Goal: Task Accomplishment & Management: Manage account settings

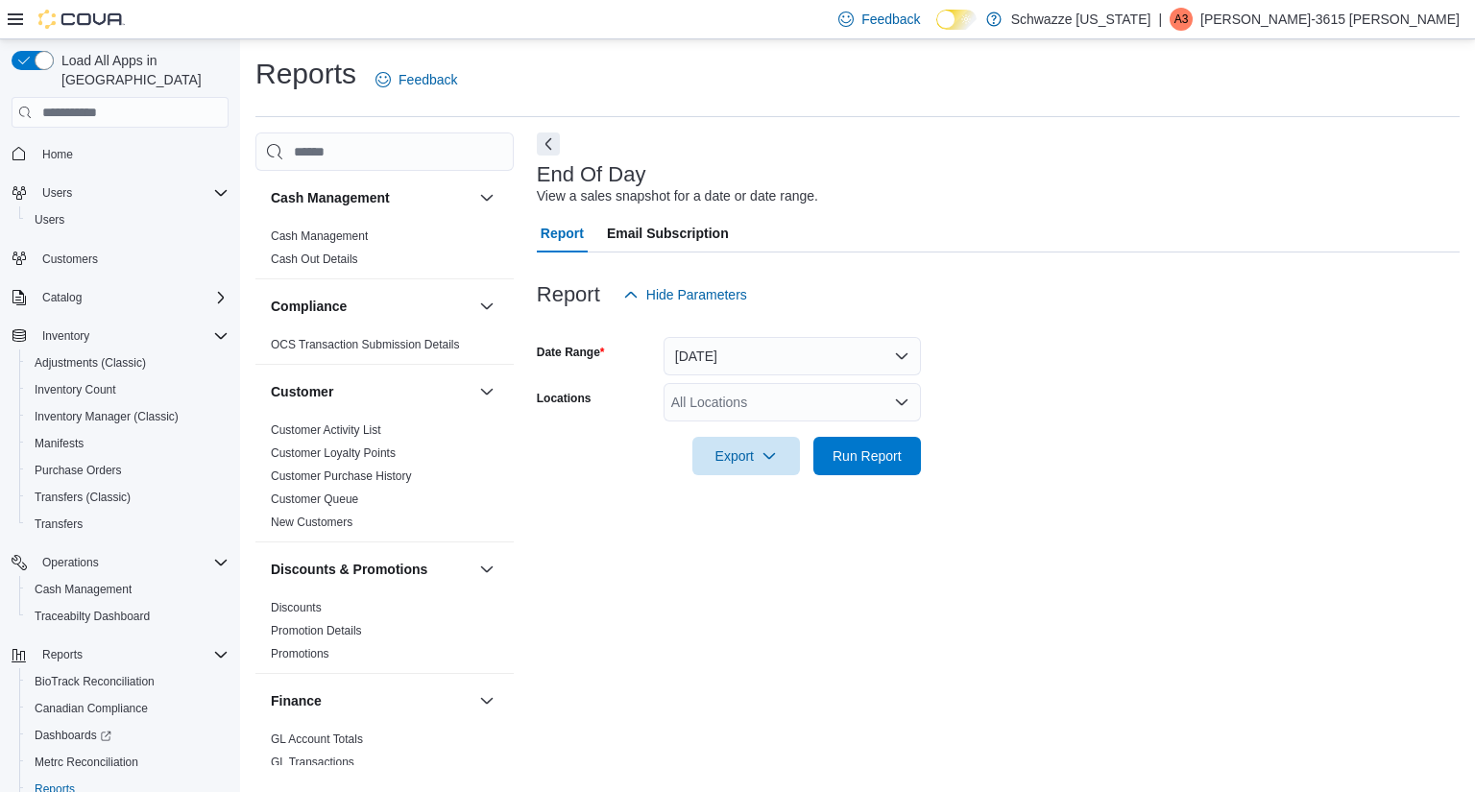
click at [738, 411] on div "All Locations" at bounding box center [792, 402] width 257 height 38
type input "***"
click at [749, 433] on span "RGO17 Paseo" at bounding box center [757, 434] width 87 height 19
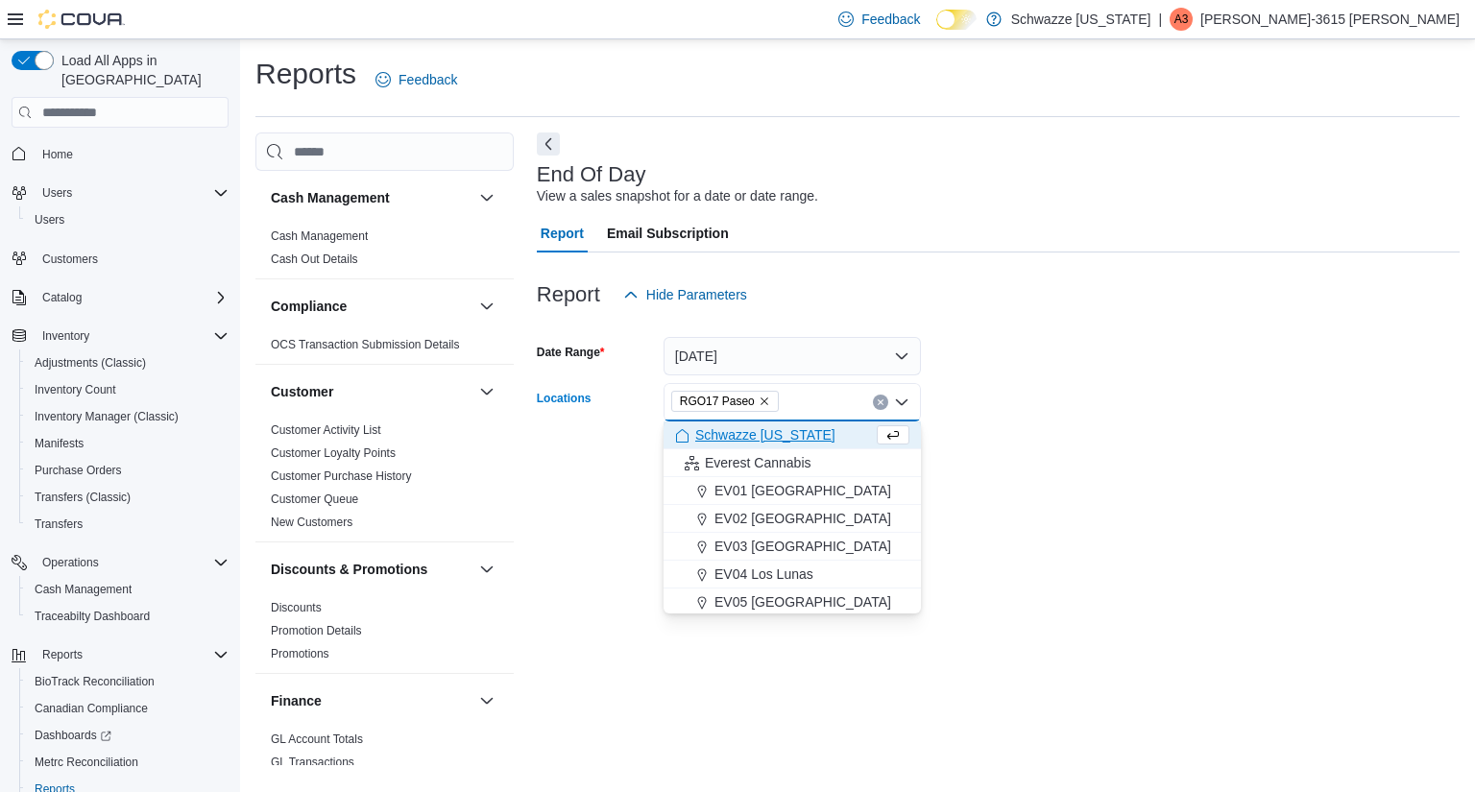
click at [1049, 411] on form "Date Range [DATE] Locations RGO17 Paseo Combo box. Selected. RGO17 Paseo. Press…" at bounding box center [998, 394] width 923 height 161
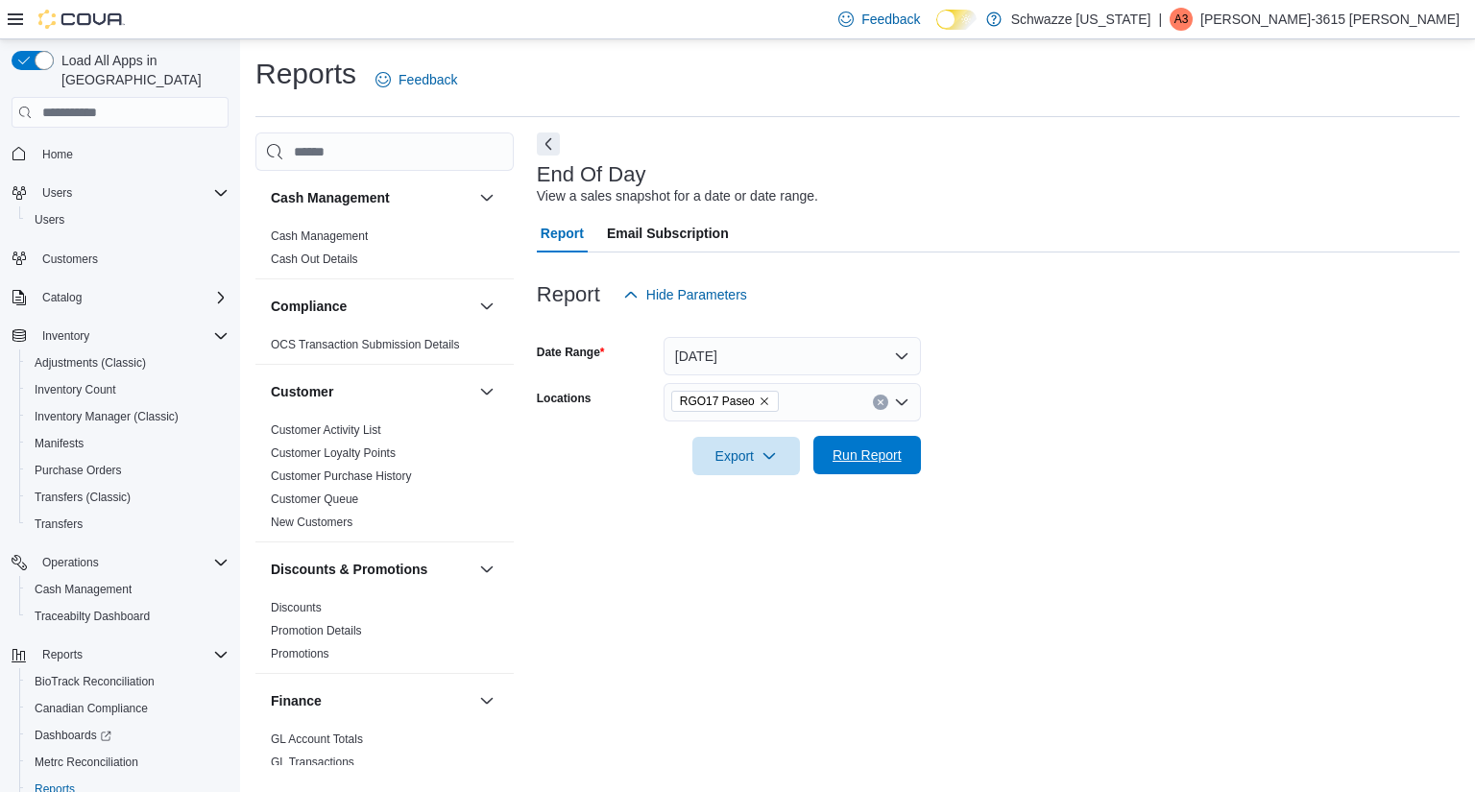
click at [848, 447] on span "Run Report" at bounding box center [867, 455] width 69 height 19
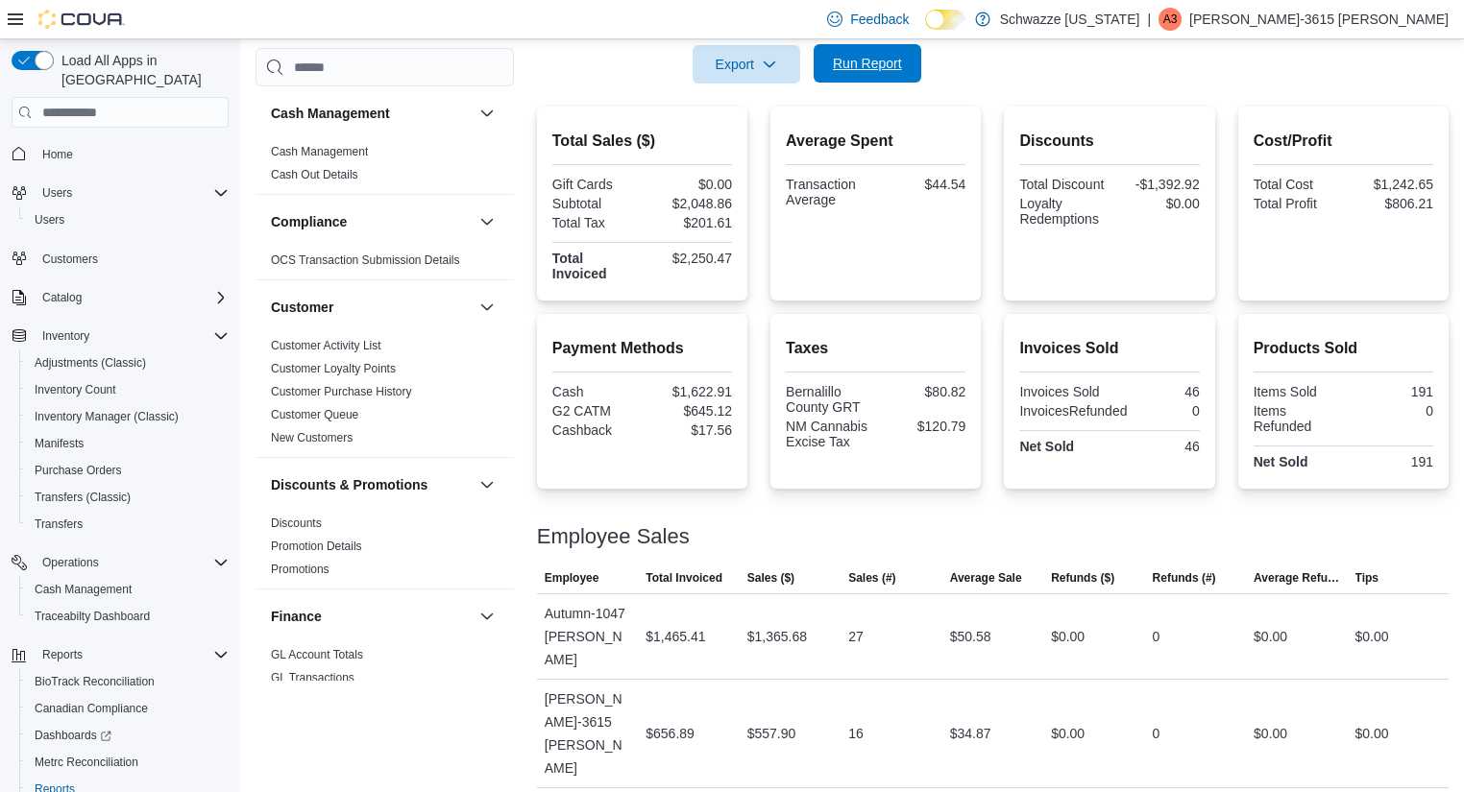
scroll to position [393, 0]
click at [122, 582] on span "Cash Management" at bounding box center [83, 589] width 97 height 15
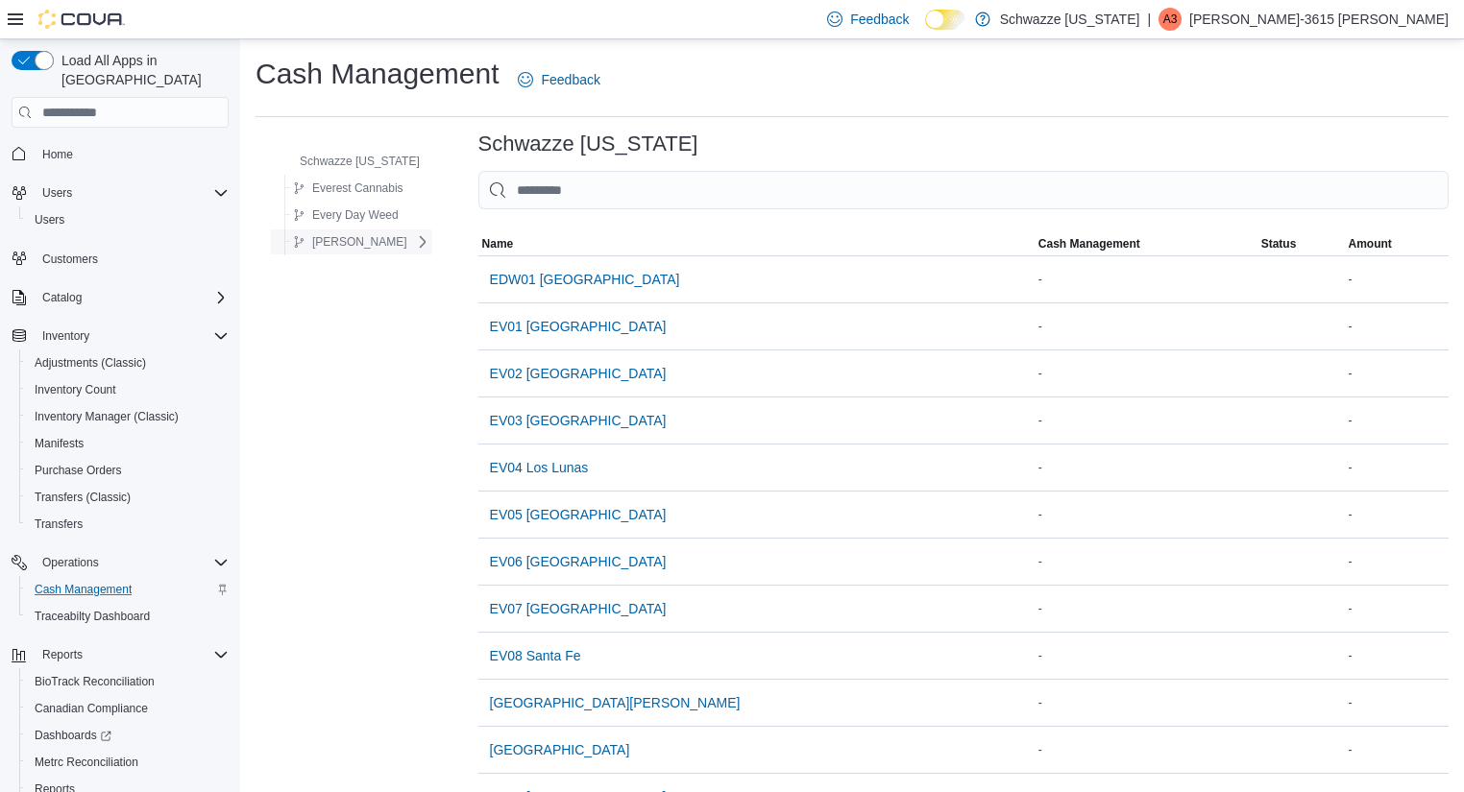
click at [333, 236] on span "[PERSON_NAME]" at bounding box center [359, 241] width 95 height 15
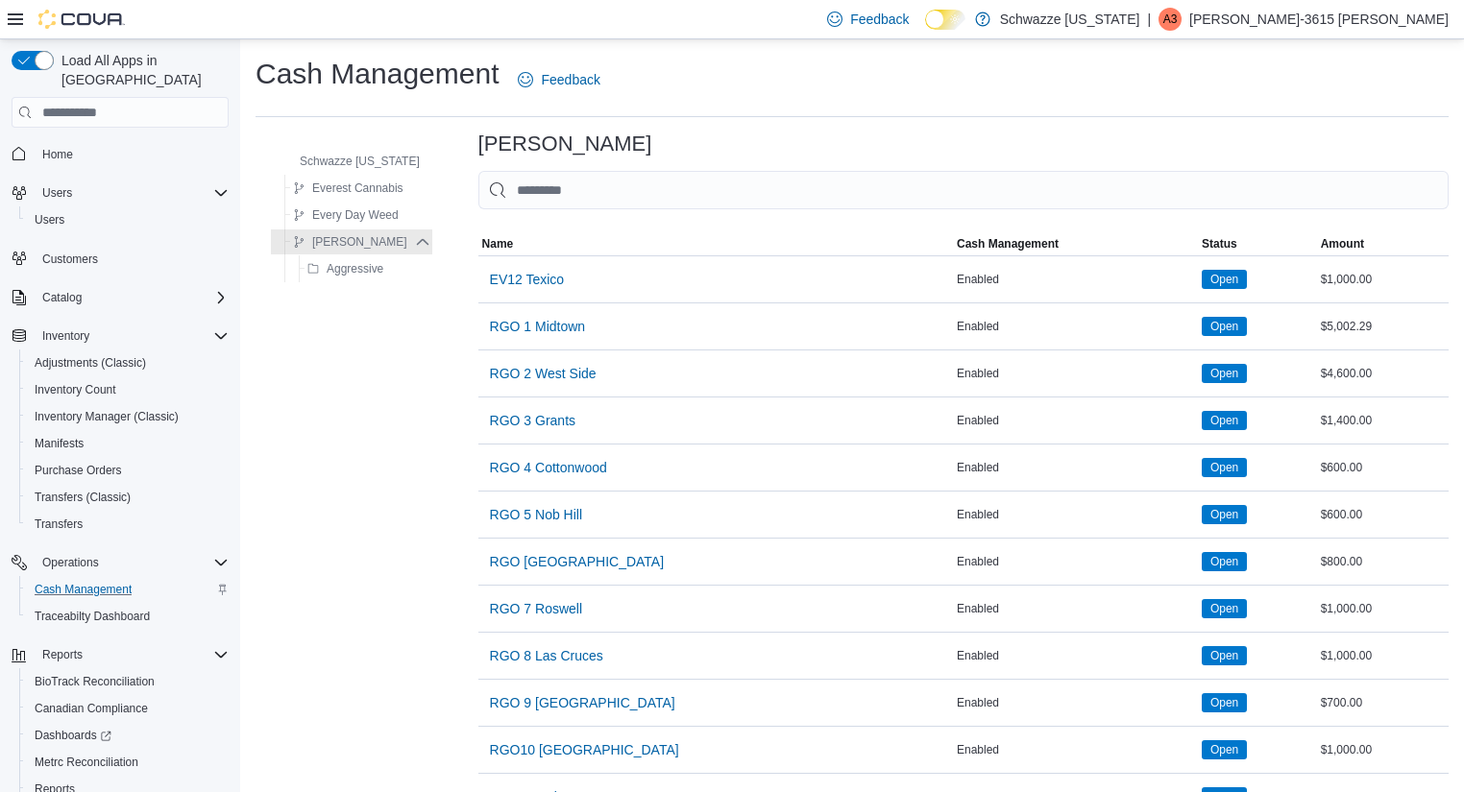
scroll to position [475, 0]
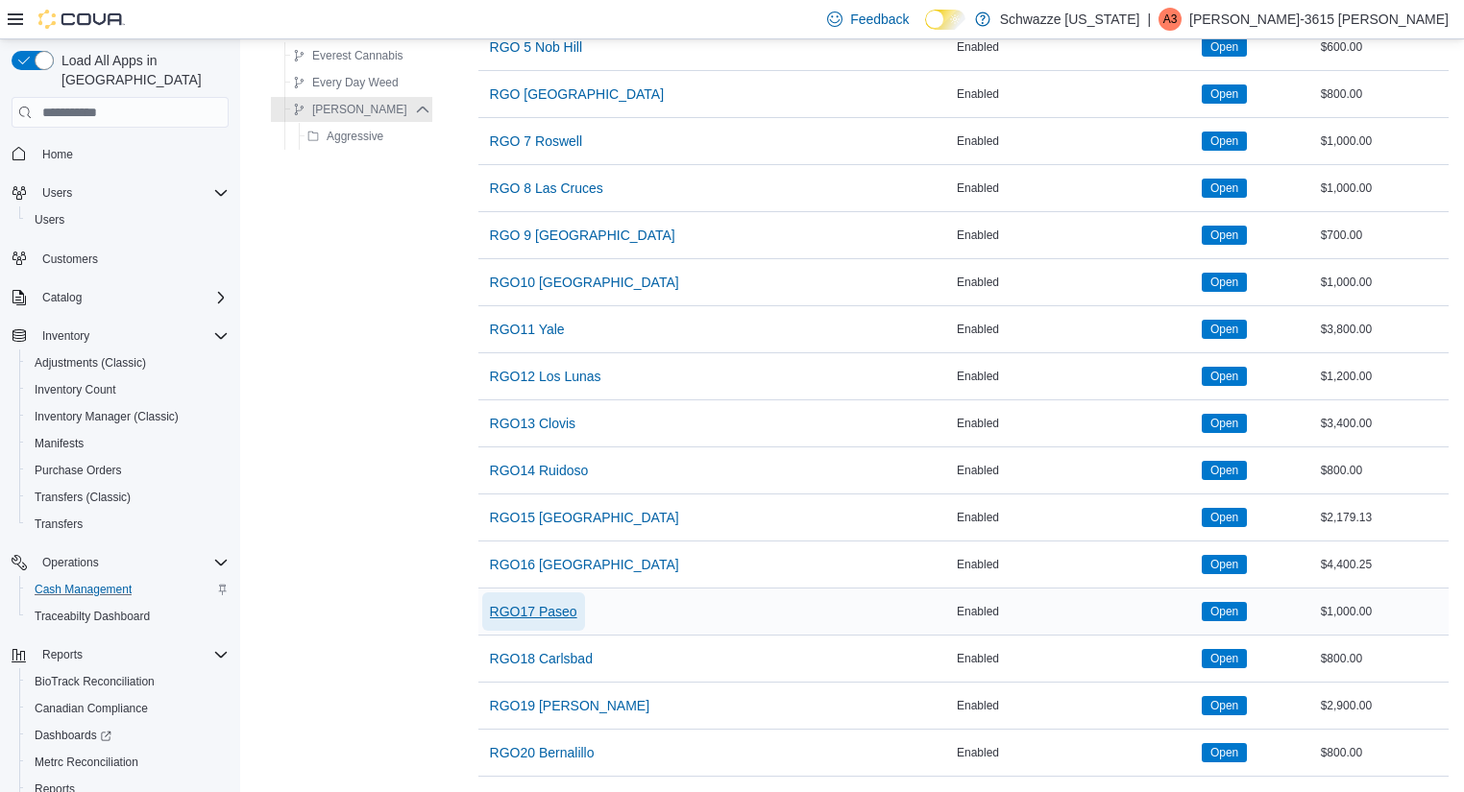
click at [538, 602] on span "RGO17 Paseo" at bounding box center [533, 611] width 87 height 19
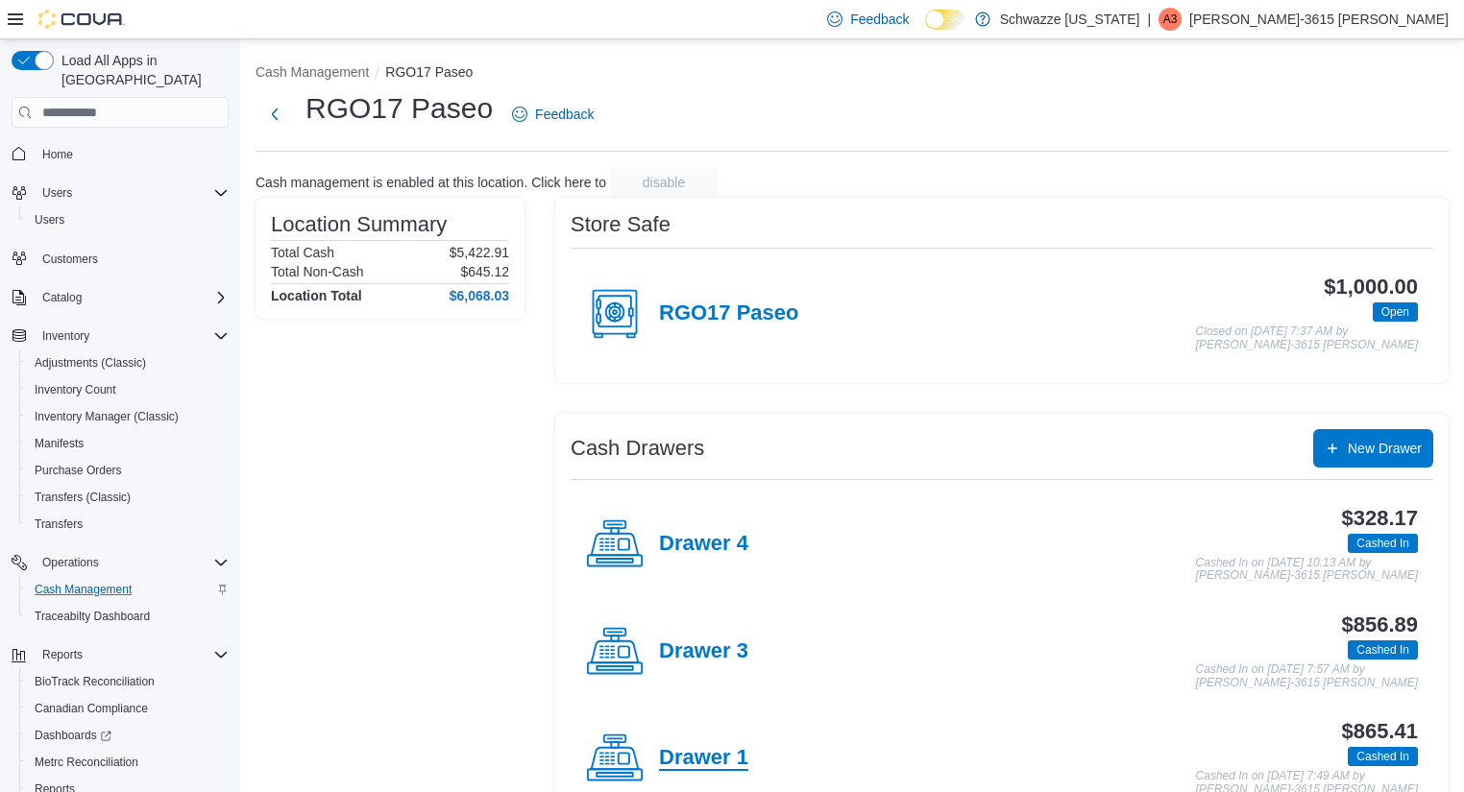
click at [687, 746] on h4 "Drawer 1" at bounding box center [703, 758] width 89 height 25
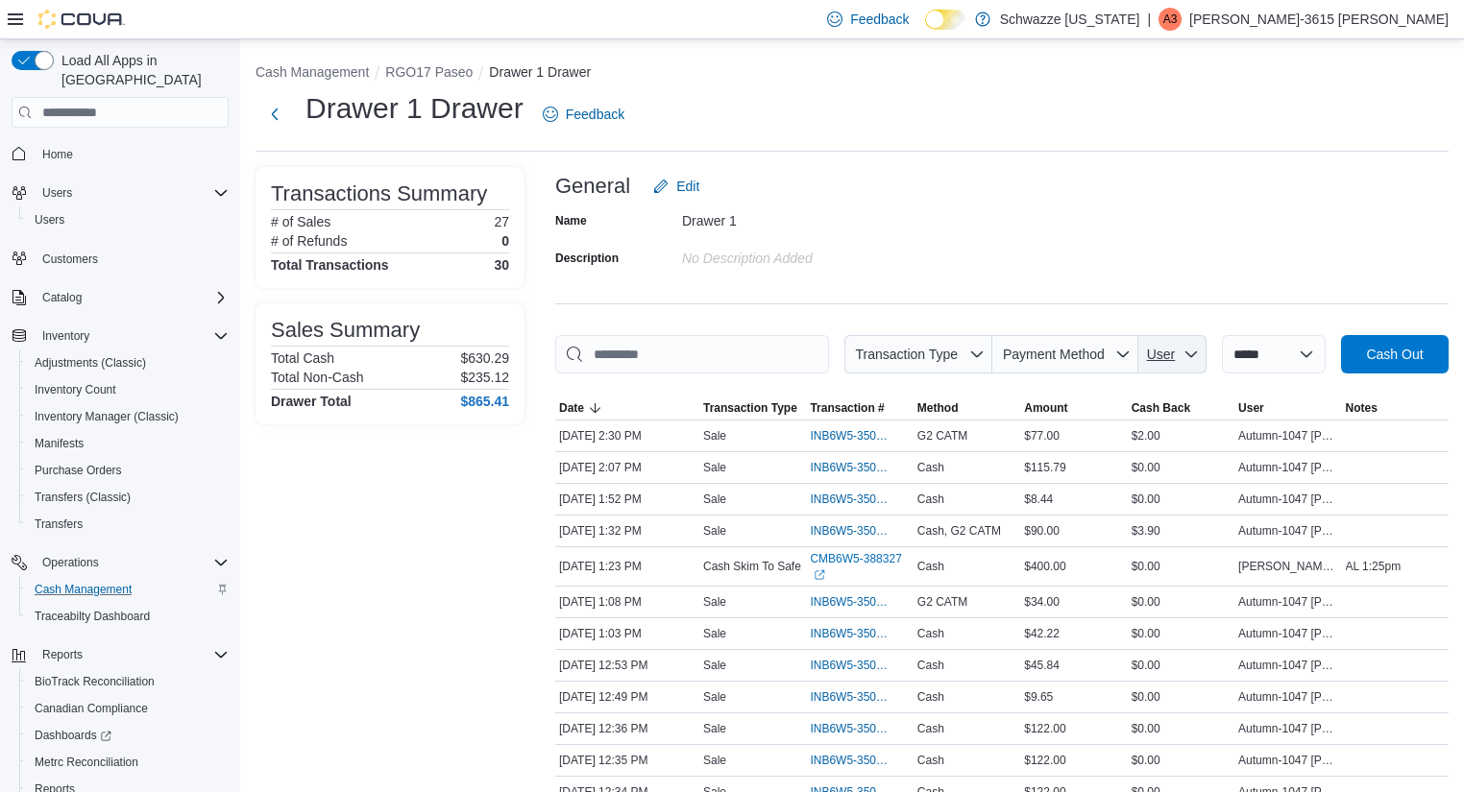
click at [1155, 349] on span "User" at bounding box center [1161, 354] width 29 height 15
click at [1256, 361] on select "**********" at bounding box center [1274, 354] width 104 height 38
select select "*********"
click at [1222, 335] on select "**********" at bounding box center [1274, 354] width 104 height 38
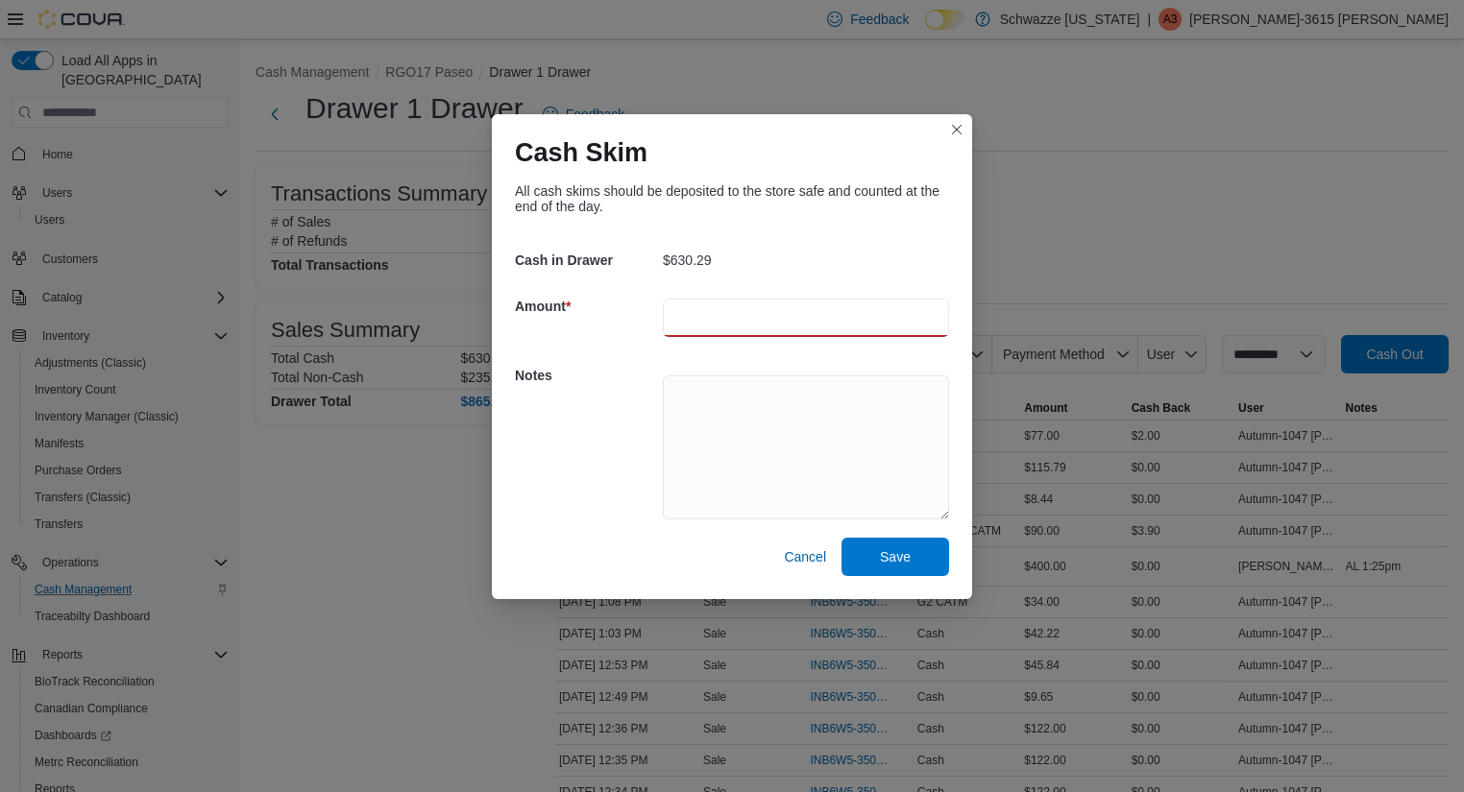
click at [836, 309] on input "number" at bounding box center [806, 318] width 286 height 38
type input "***"
click at [776, 383] on textarea at bounding box center [806, 447] width 286 height 144
type textarea "*********"
click at [868, 563] on span "Save" at bounding box center [895, 556] width 85 height 38
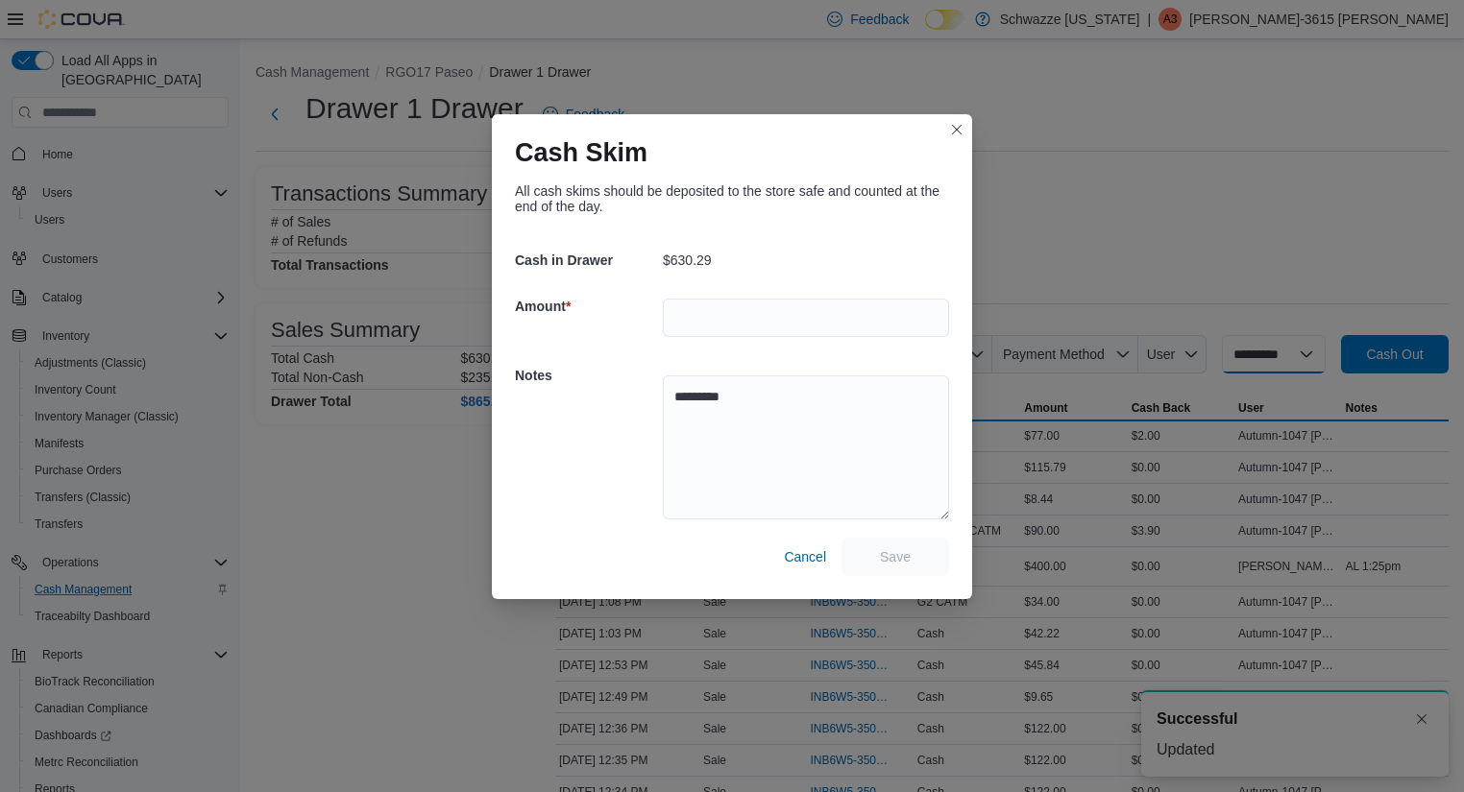
select select
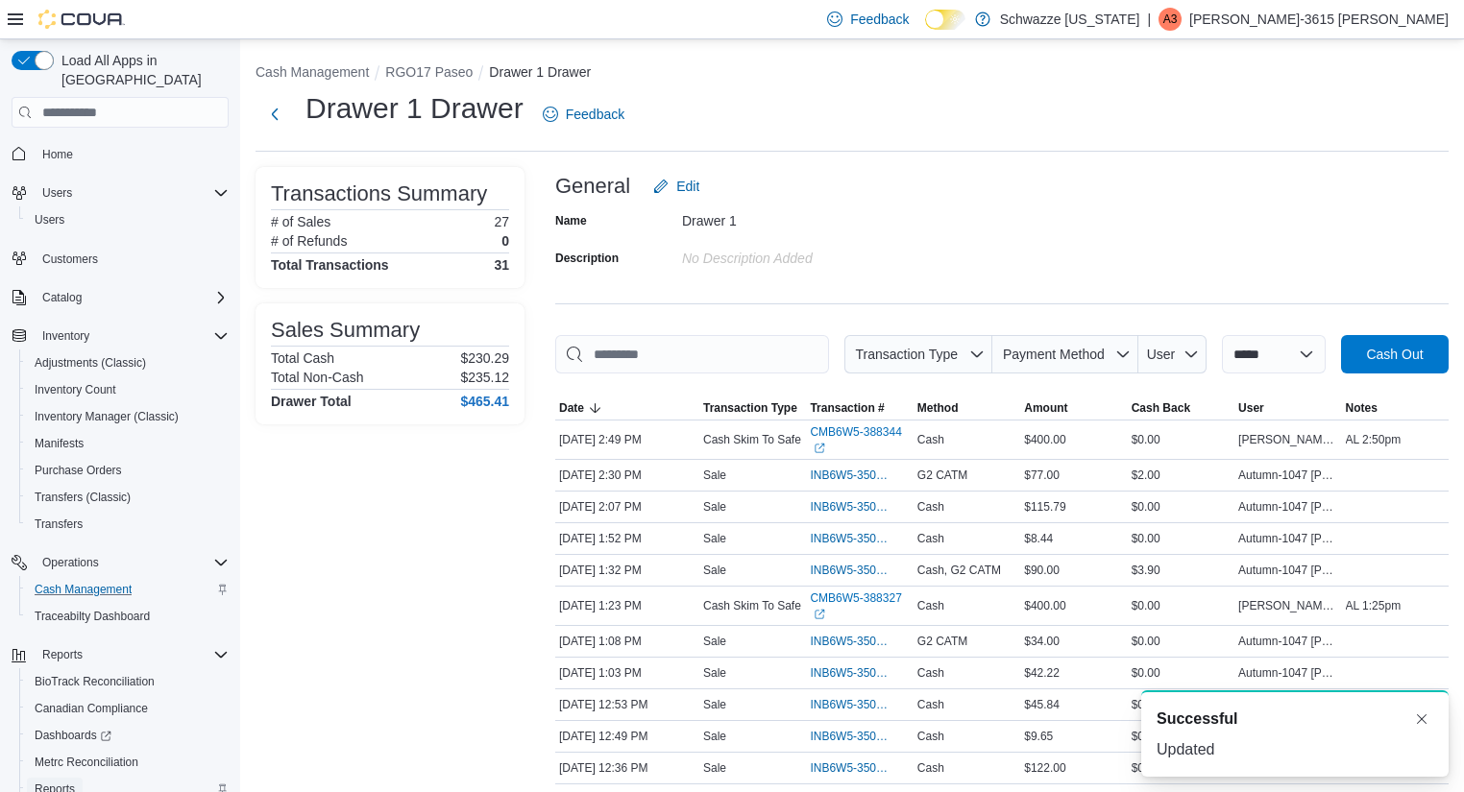
click at [39, 780] on span "Reports" at bounding box center [55, 789] width 40 height 23
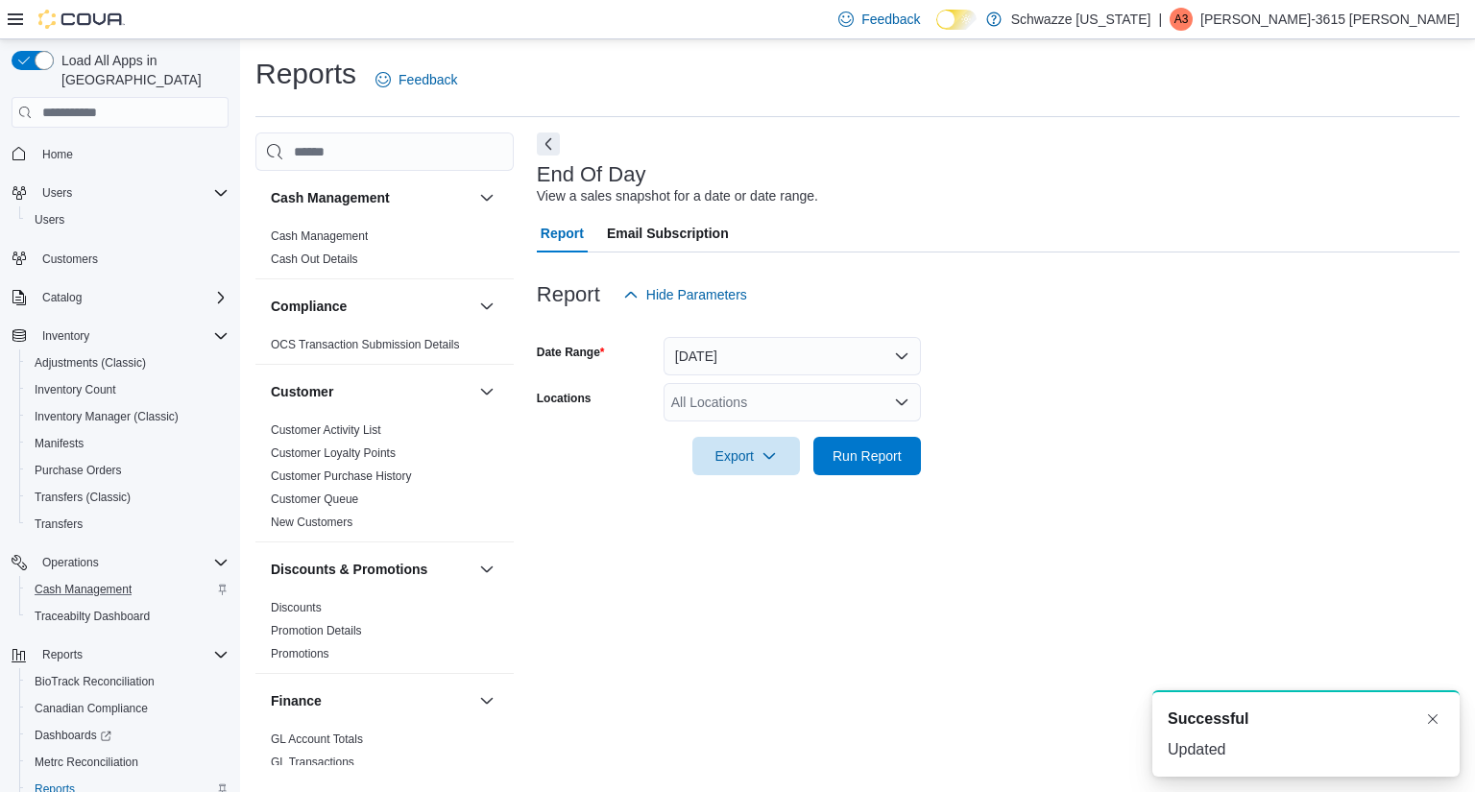
click at [801, 395] on div "All Locations" at bounding box center [792, 402] width 257 height 38
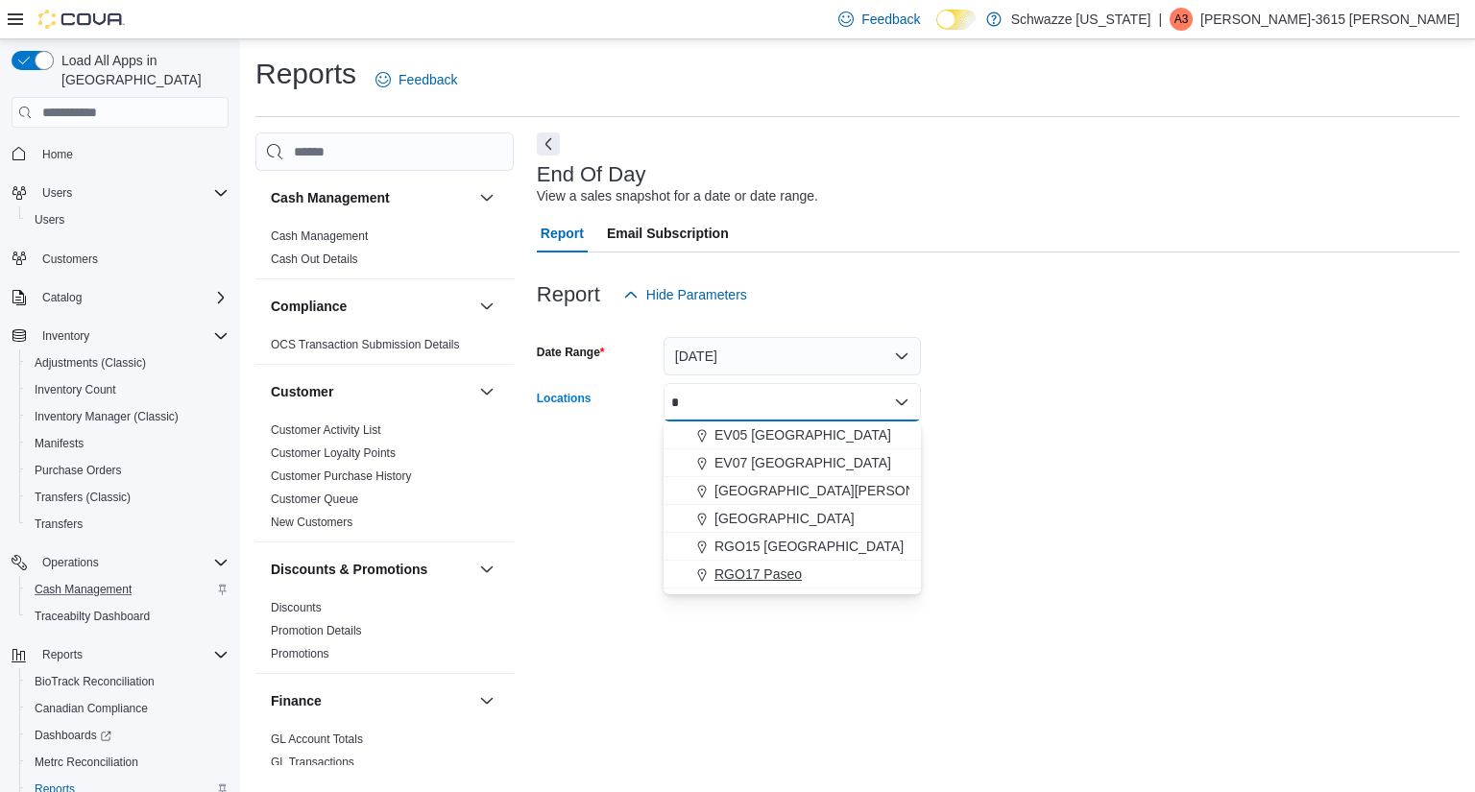
type input "*"
click at [787, 576] on span "RGO17 Paseo" at bounding box center [757, 574] width 87 height 19
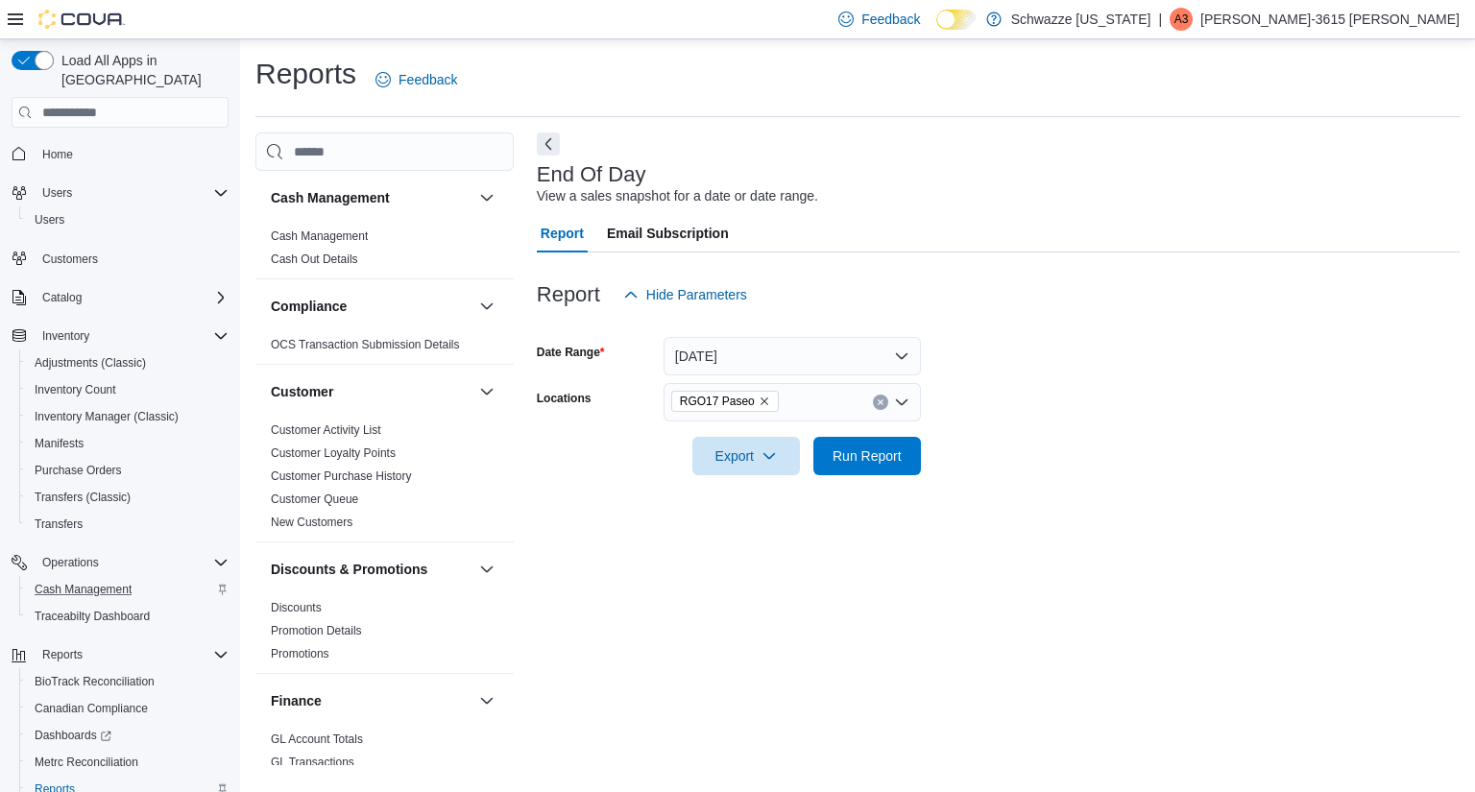
click at [1125, 427] on div at bounding box center [998, 429] width 923 height 15
click at [912, 441] on button "Run Report" at bounding box center [867, 455] width 108 height 38
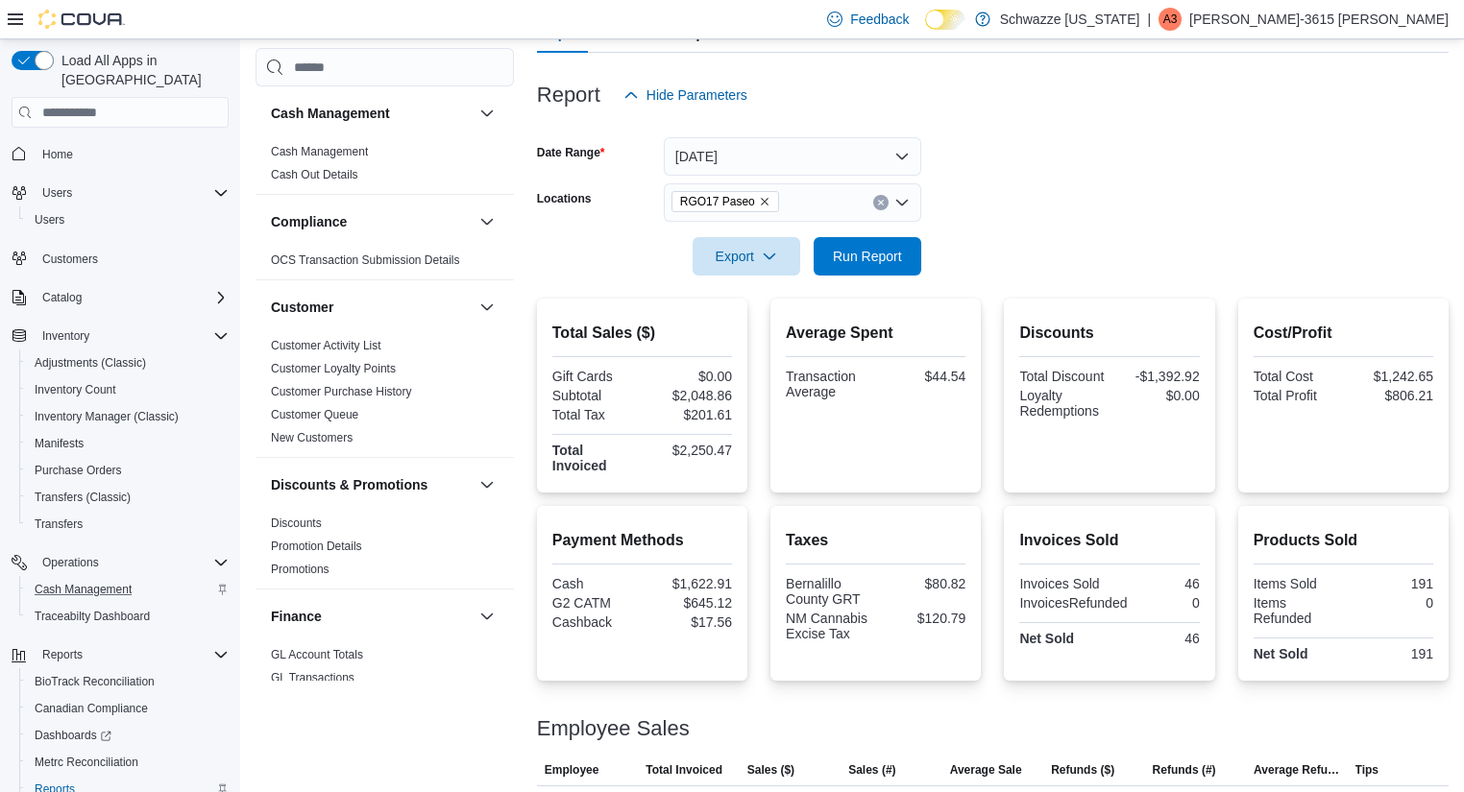
scroll to position [192, 0]
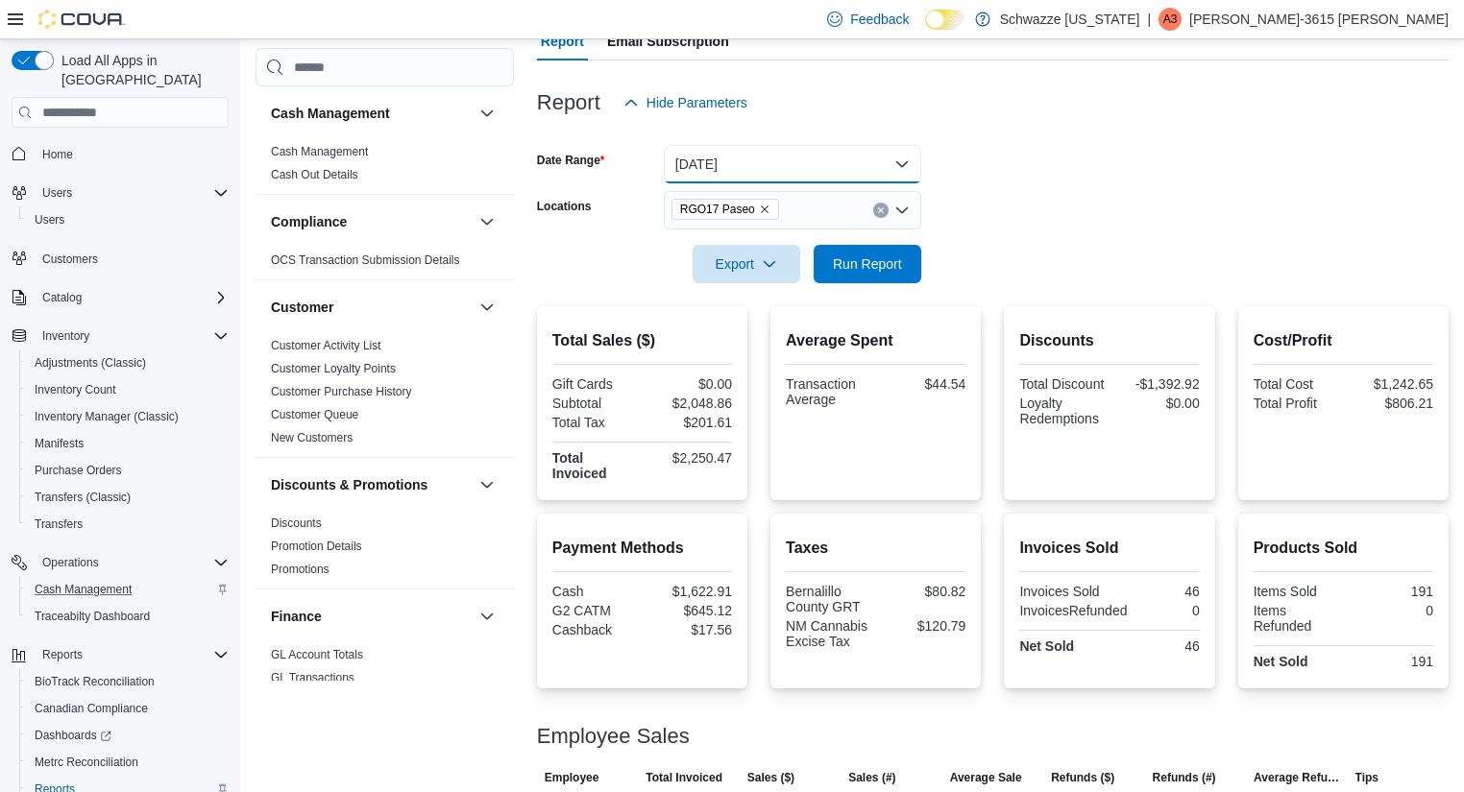
click at [758, 172] on button "[DATE]" at bounding box center [792, 164] width 257 height 38
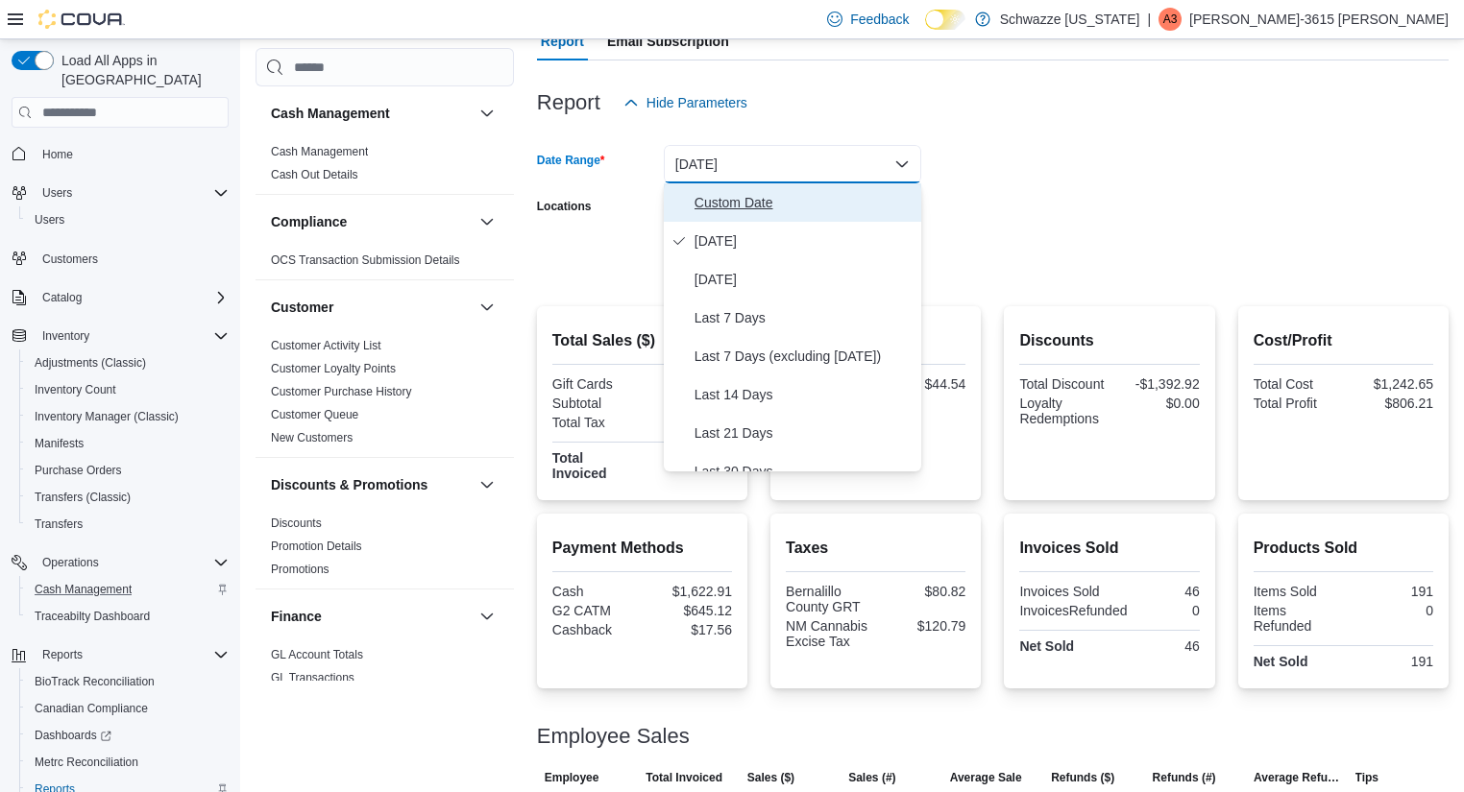
click at [837, 195] on span "Custom Date" at bounding box center [803, 202] width 219 height 23
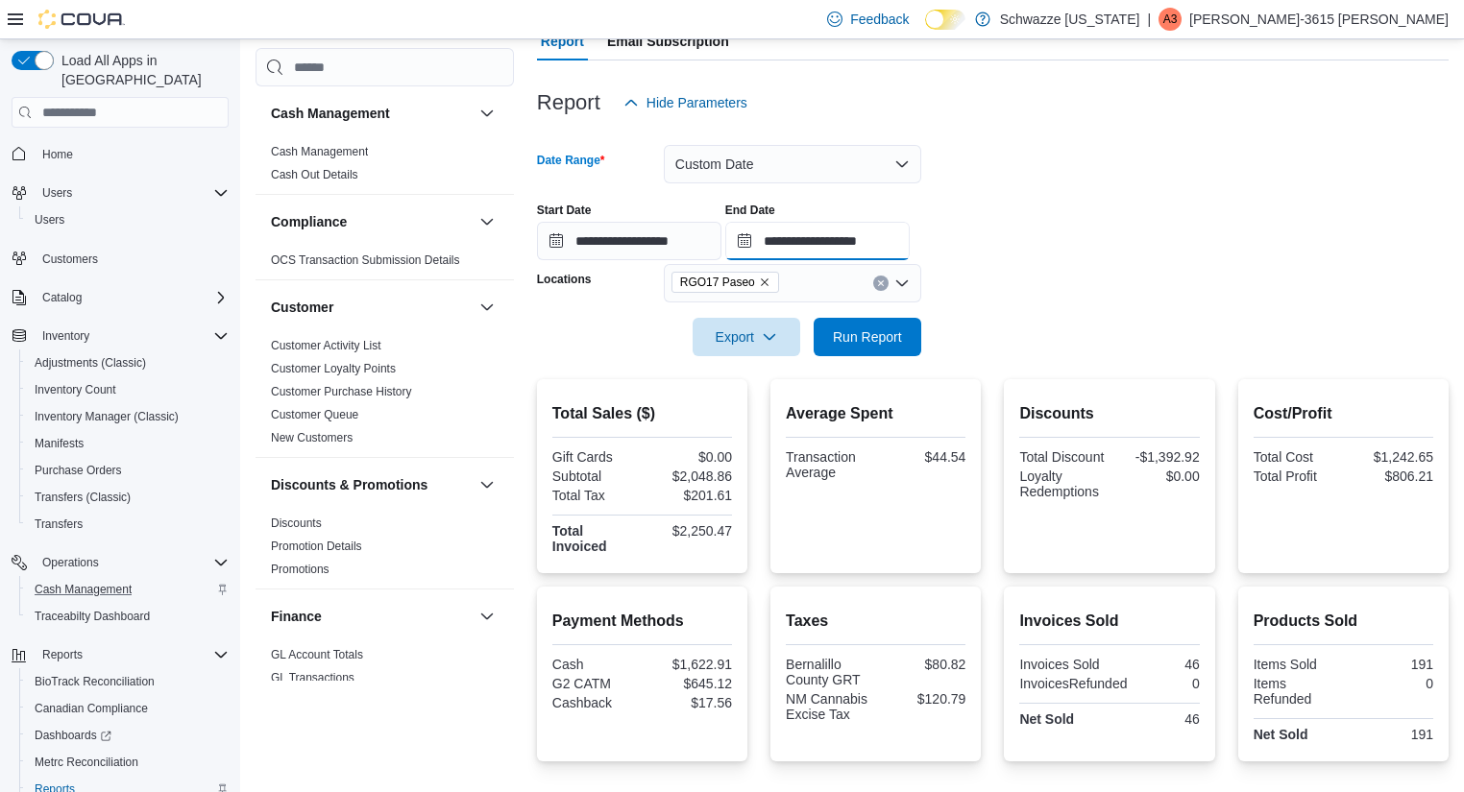
click at [909, 244] on input "**********" at bounding box center [817, 241] width 184 height 38
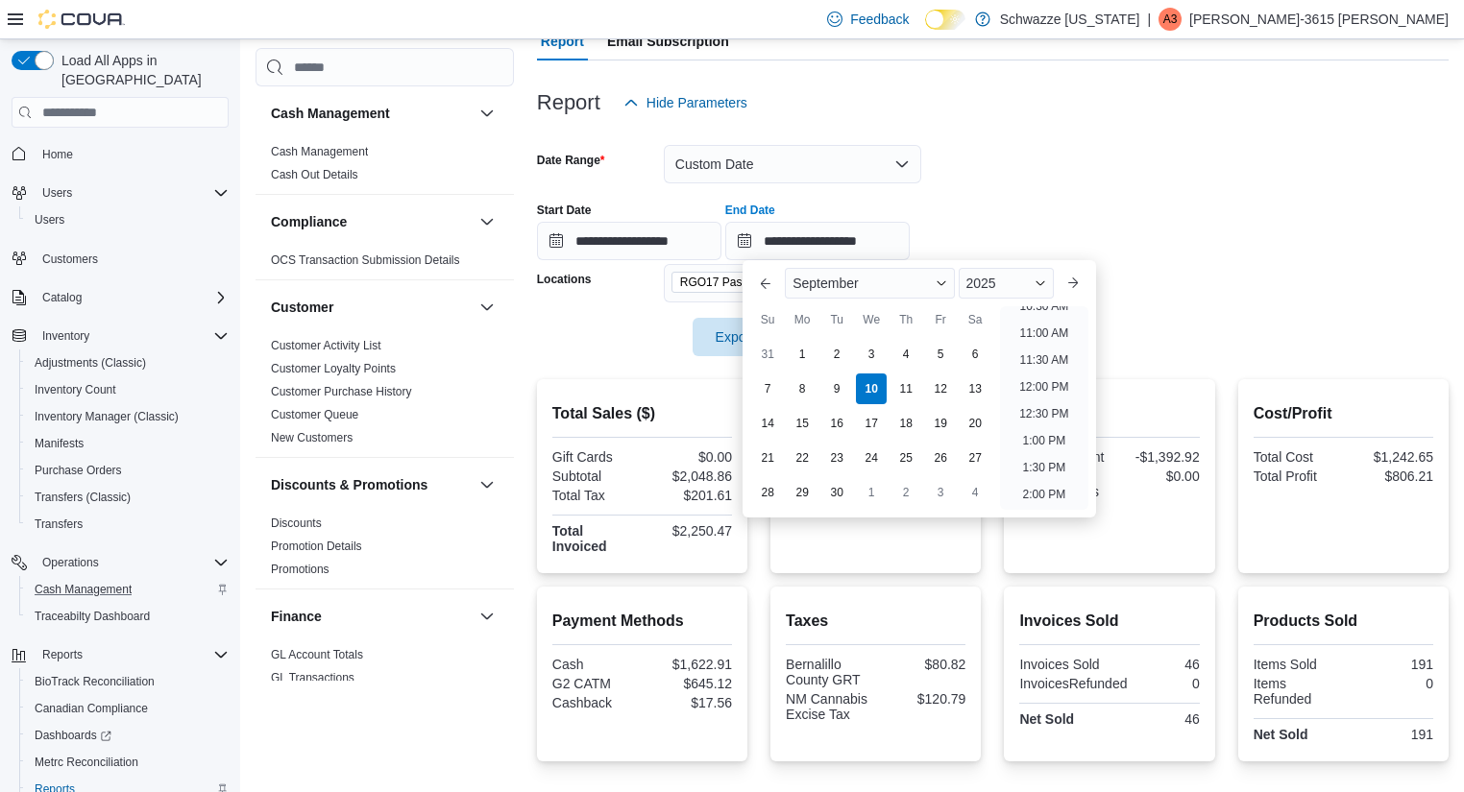
scroll to position [569, 0]
click at [1061, 503] on li "2:00 PM" at bounding box center [1044, 506] width 59 height 23
type input "**********"
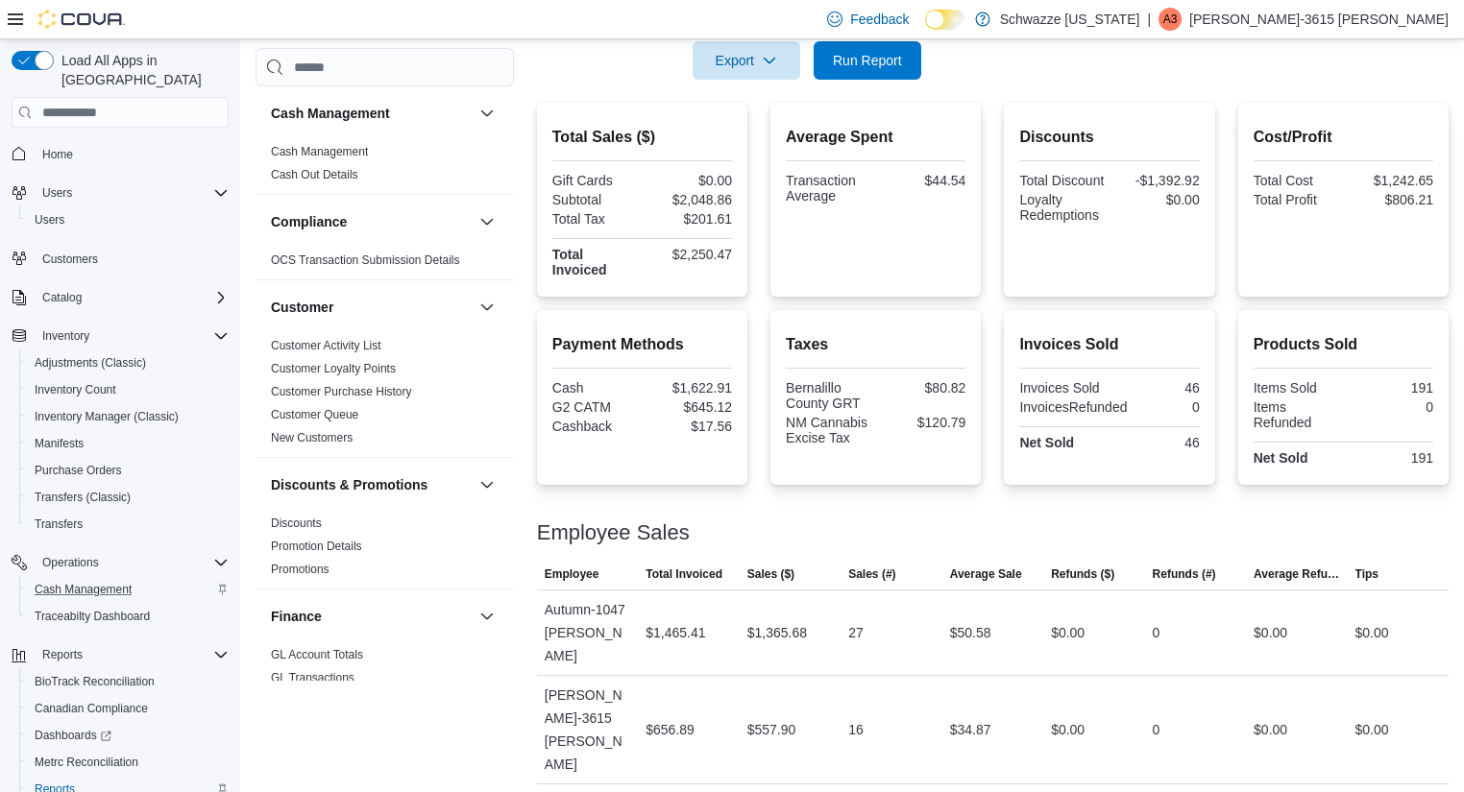
scroll to position [271, 0]
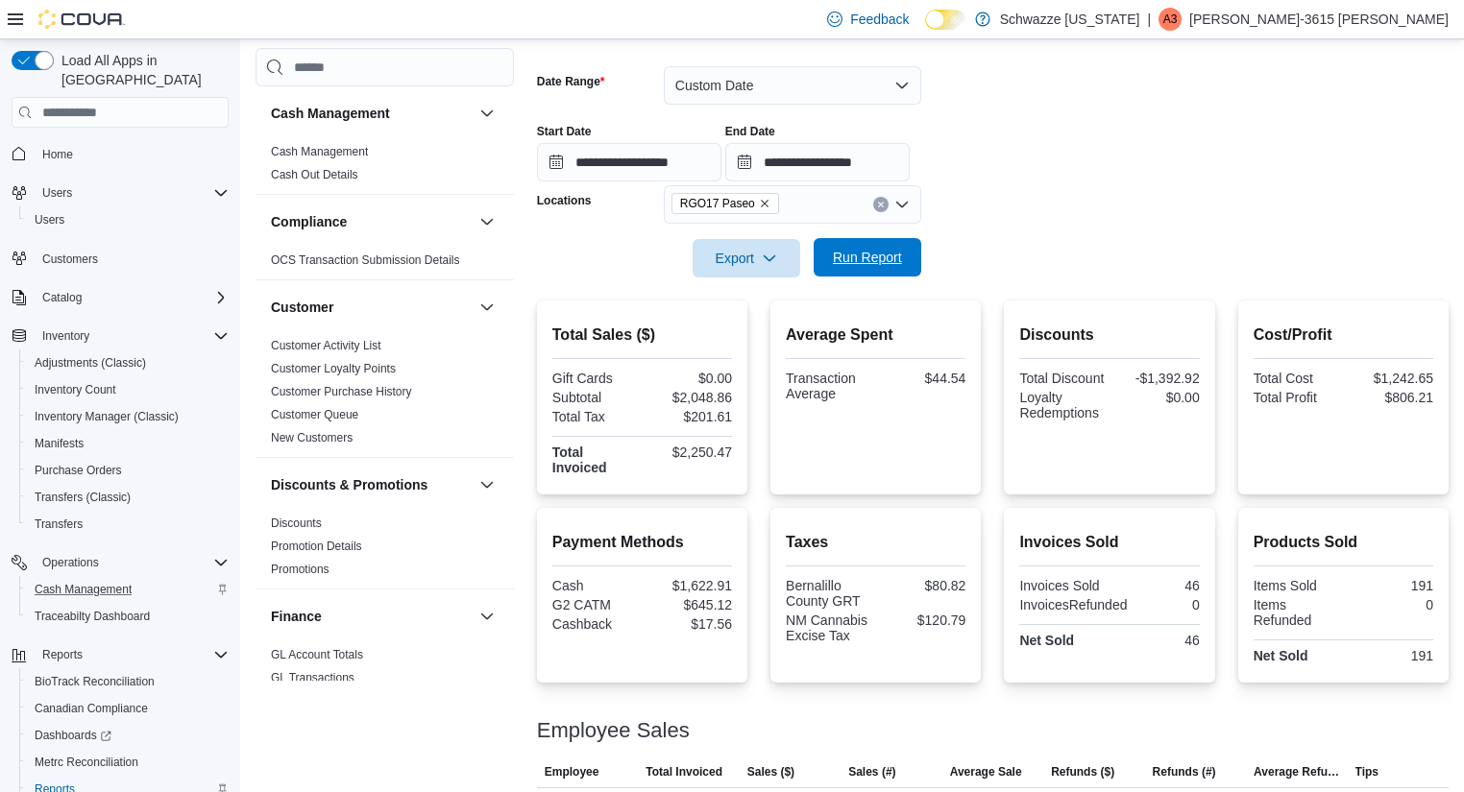
click at [899, 261] on span "Run Report" at bounding box center [867, 257] width 69 height 19
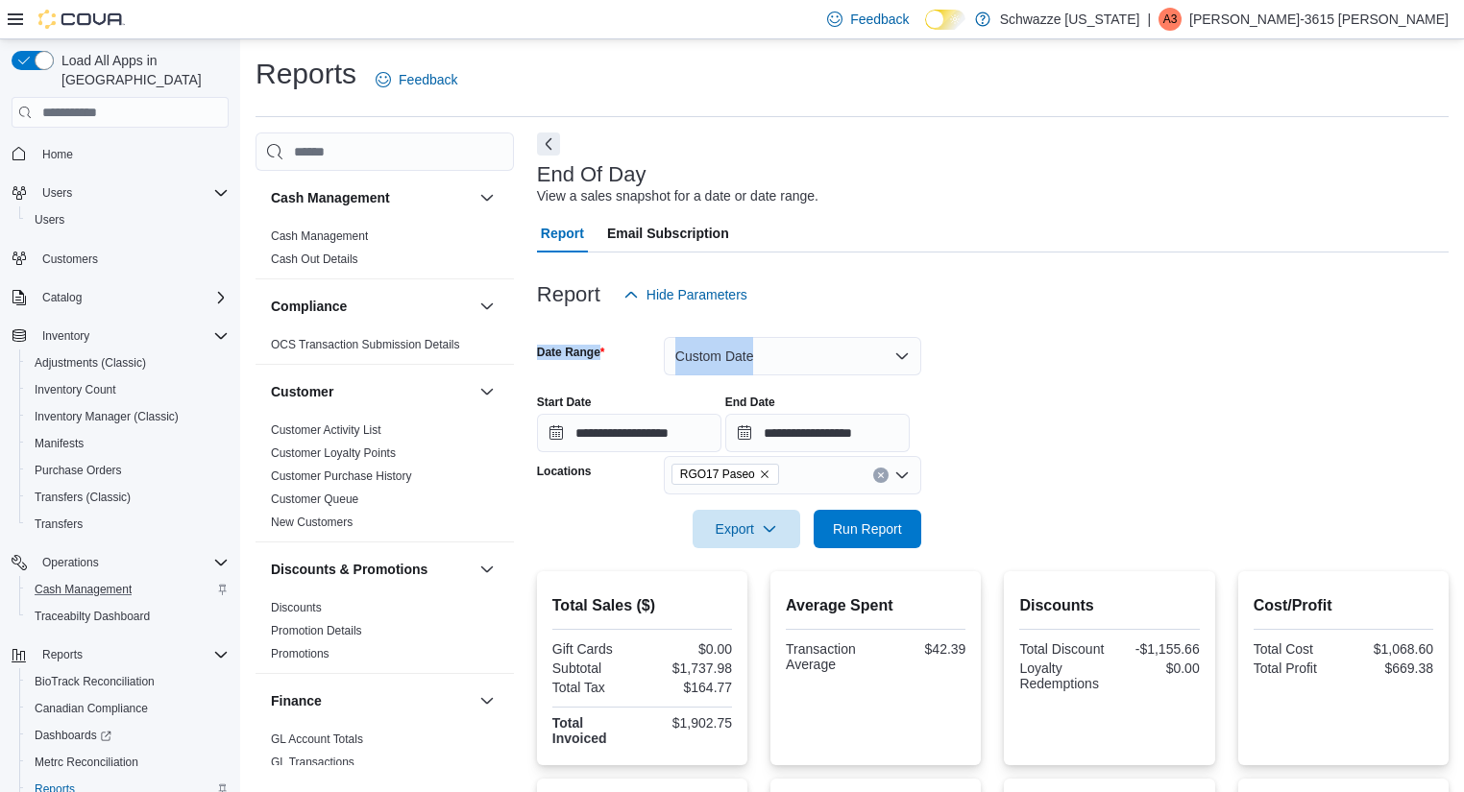
drag, startPoint x: 858, startPoint y: 325, endPoint x: 860, endPoint y: 354, distance: 29.9
click at [860, 354] on form "**********" at bounding box center [992, 431] width 911 height 234
click at [860, 354] on button "Custom Date" at bounding box center [792, 356] width 257 height 38
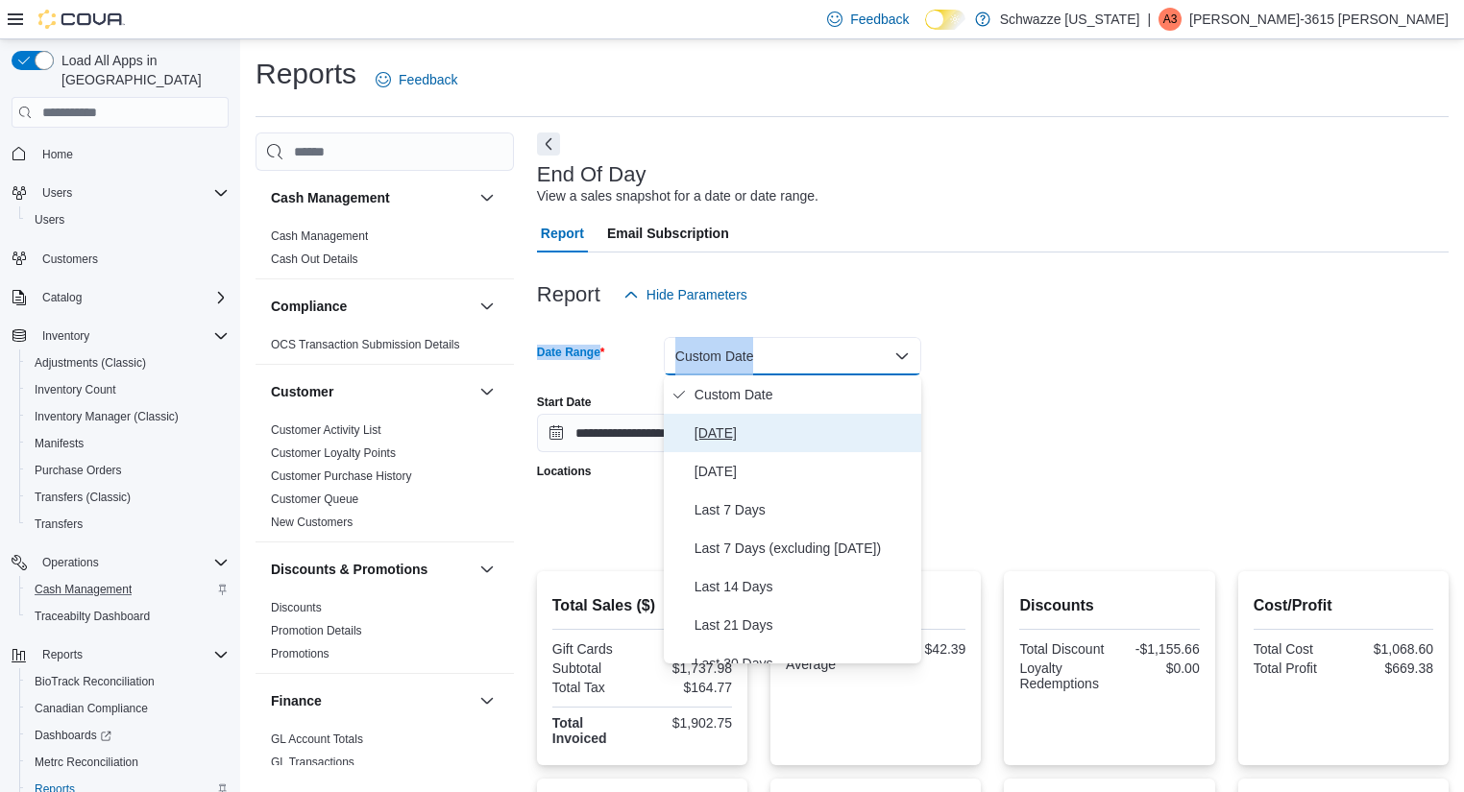
click at [819, 446] on button "[DATE]" at bounding box center [792, 433] width 257 height 38
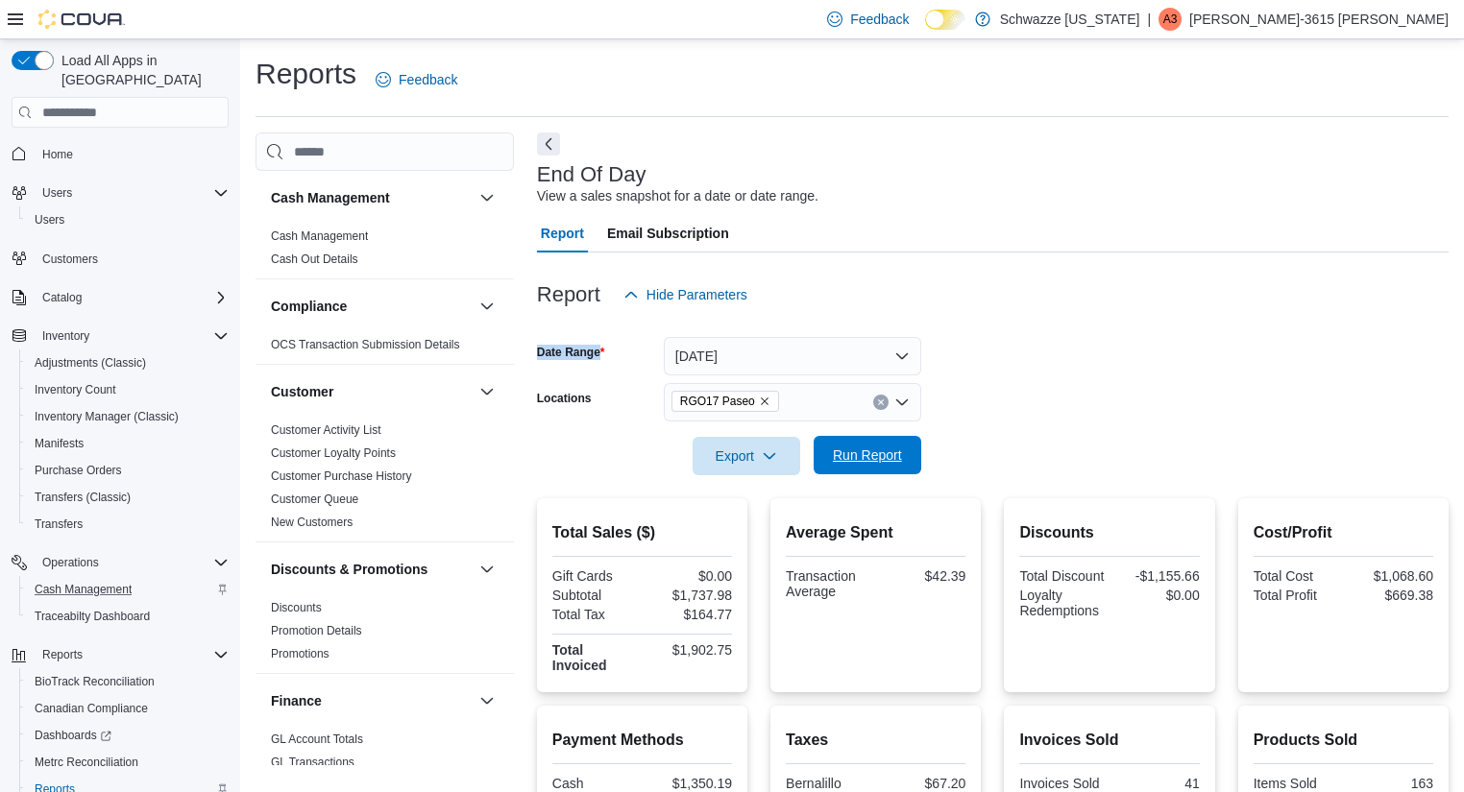
click at [849, 442] on span "Run Report" at bounding box center [867, 455] width 85 height 38
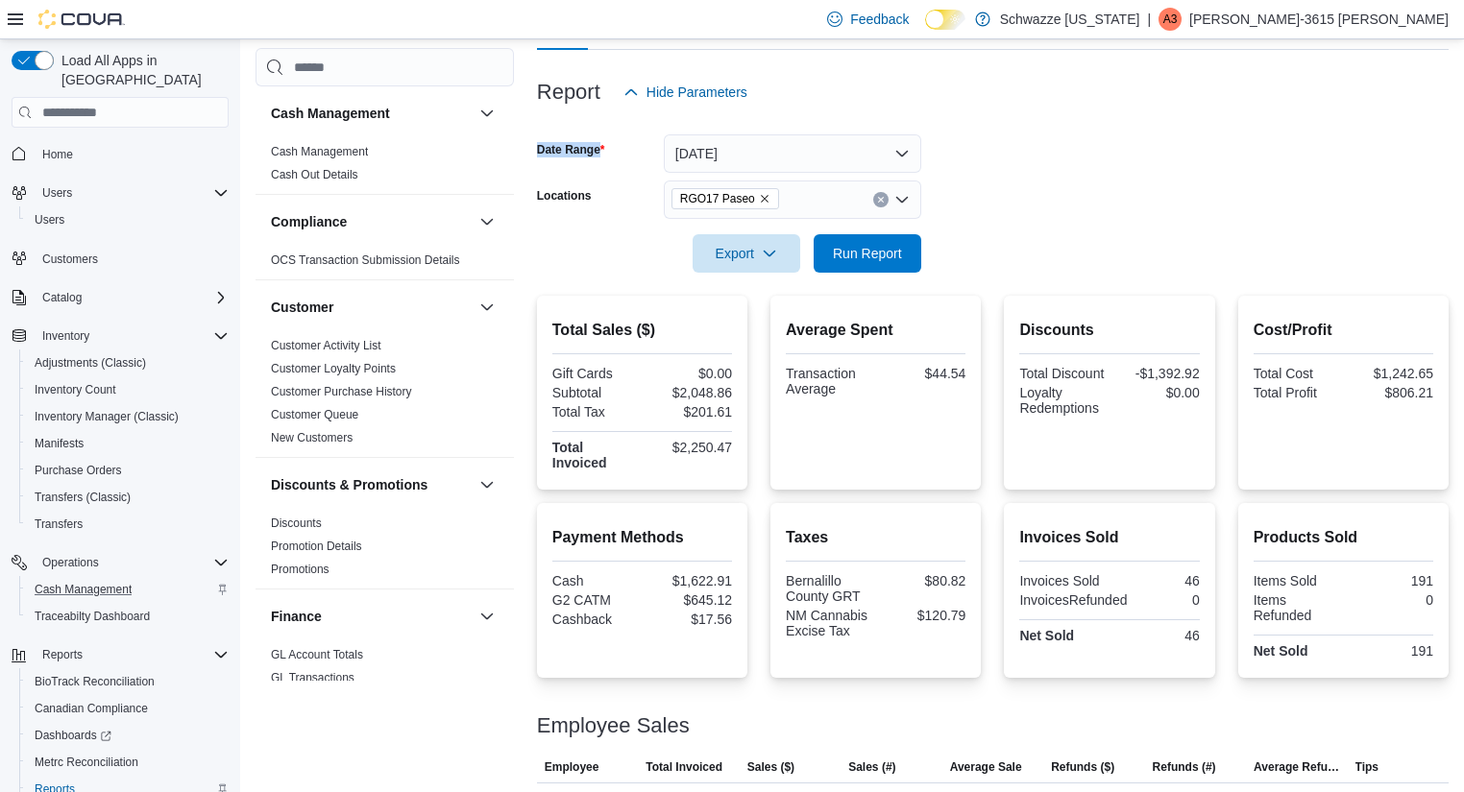
scroll to position [111, 0]
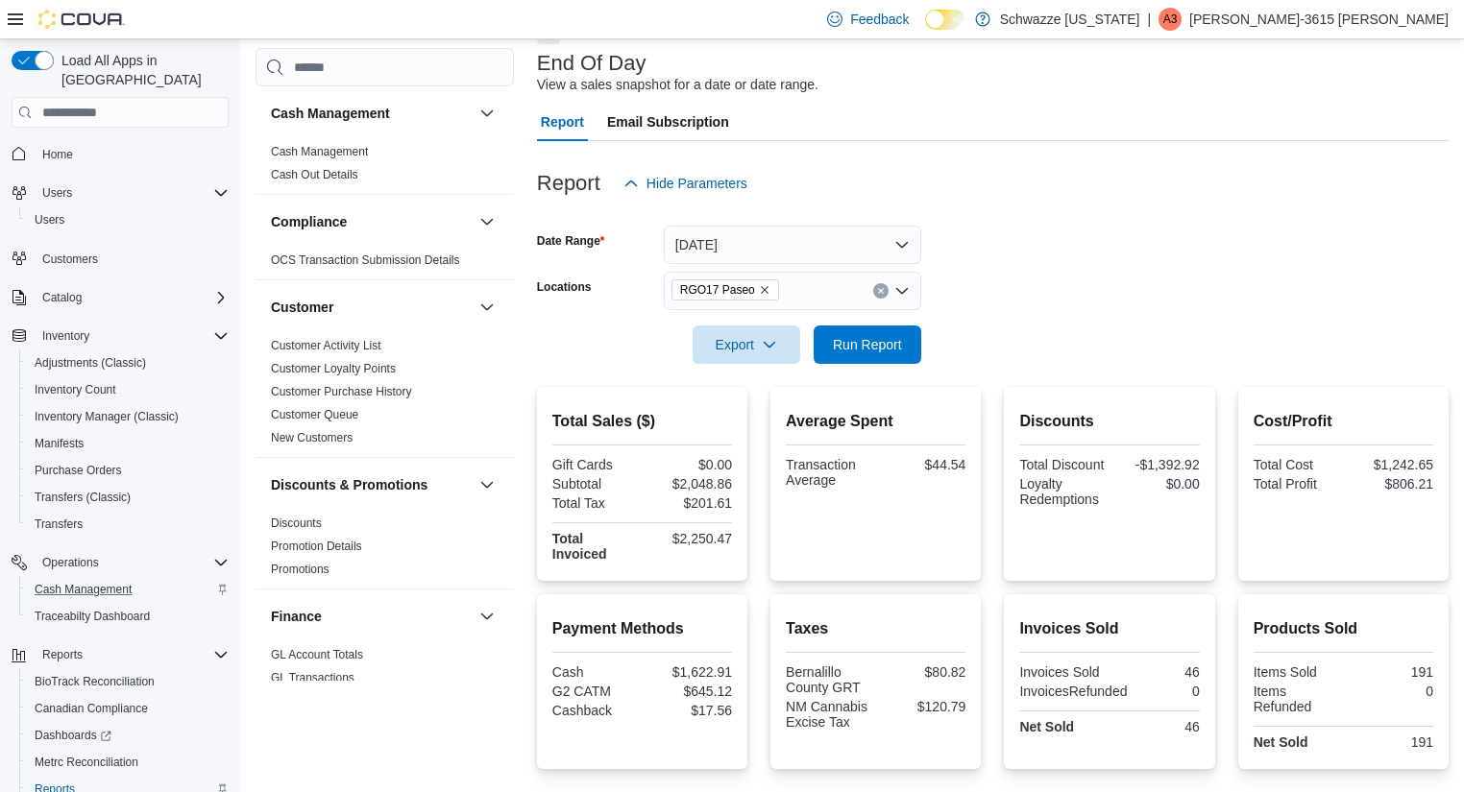
click at [1210, 375] on div at bounding box center [992, 375] width 911 height 23
click at [907, 183] on div "Report Hide Parameters" at bounding box center [992, 183] width 911 height 38
click at [903, 338] on span "Run Report" at bounding box center [867, 344] width 85 height 38
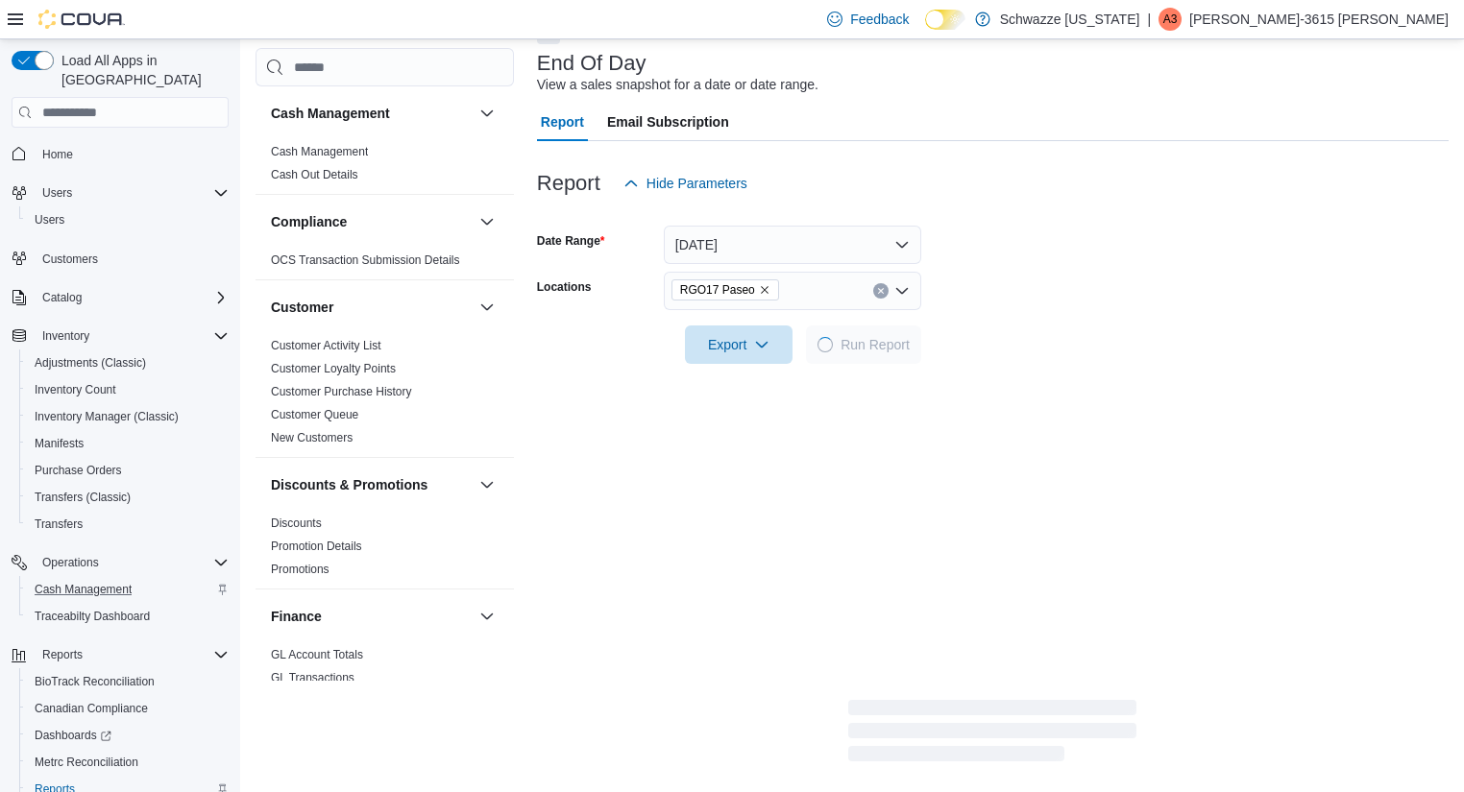
click at [1150, 322] on div at bounding box center [992, 317] width 911 height 15
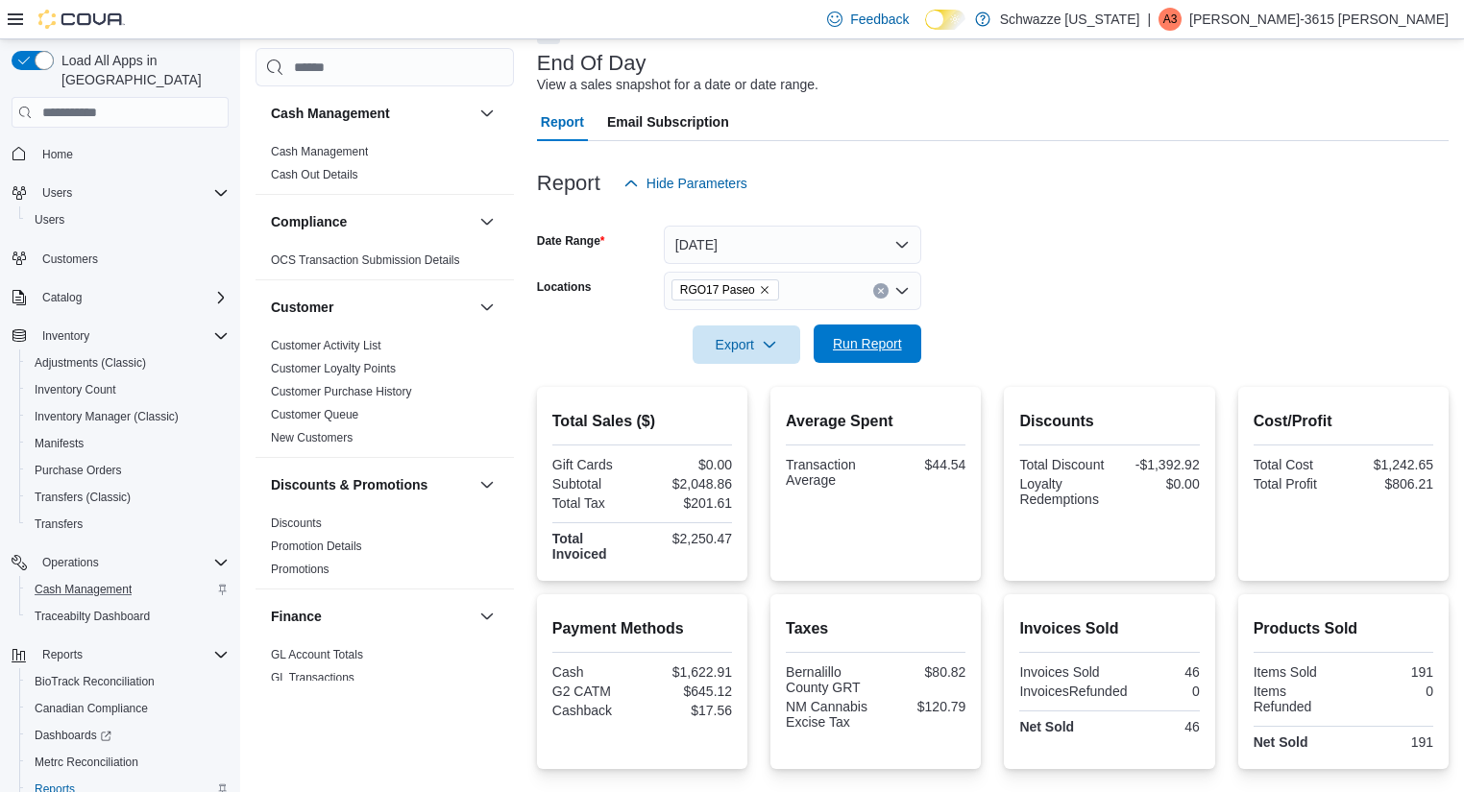
click at [902, 342] on span "Run Report" at bounding box center [867, 344] width 85 height 38
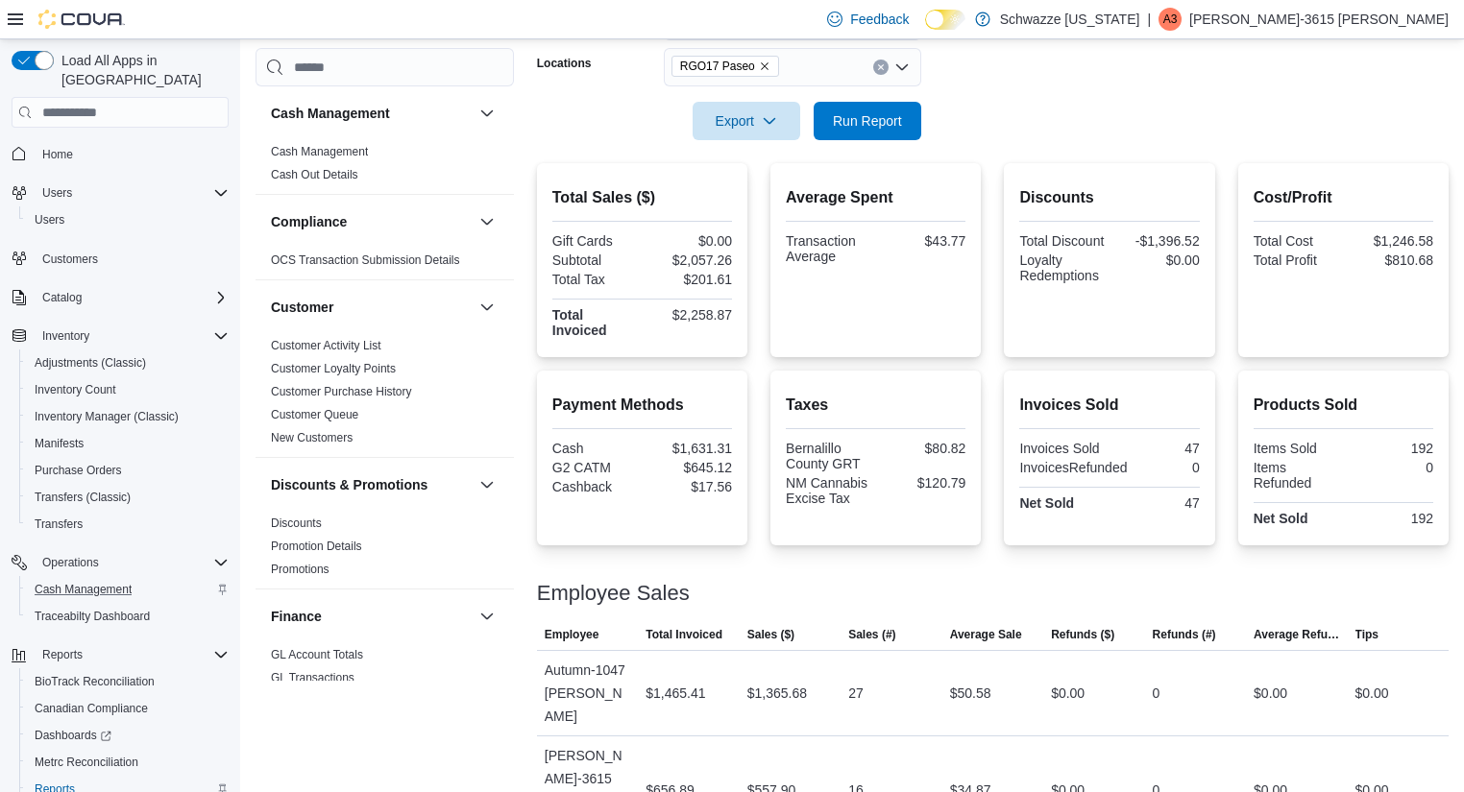
scroll to position [334, 0]
click at [1315, 7] on div "Feedback Dark Mode Schwazze [US_STATE] | A3 Adrianna-3615 [PERSON_NAME]" at bounding box center [1133, 19] width 629 height 38
click at [1356, 12] on p "[PERSON_NAME]-3615 [PERSON_NAME]" at bounding box center [1318, 19] width 259 height 23
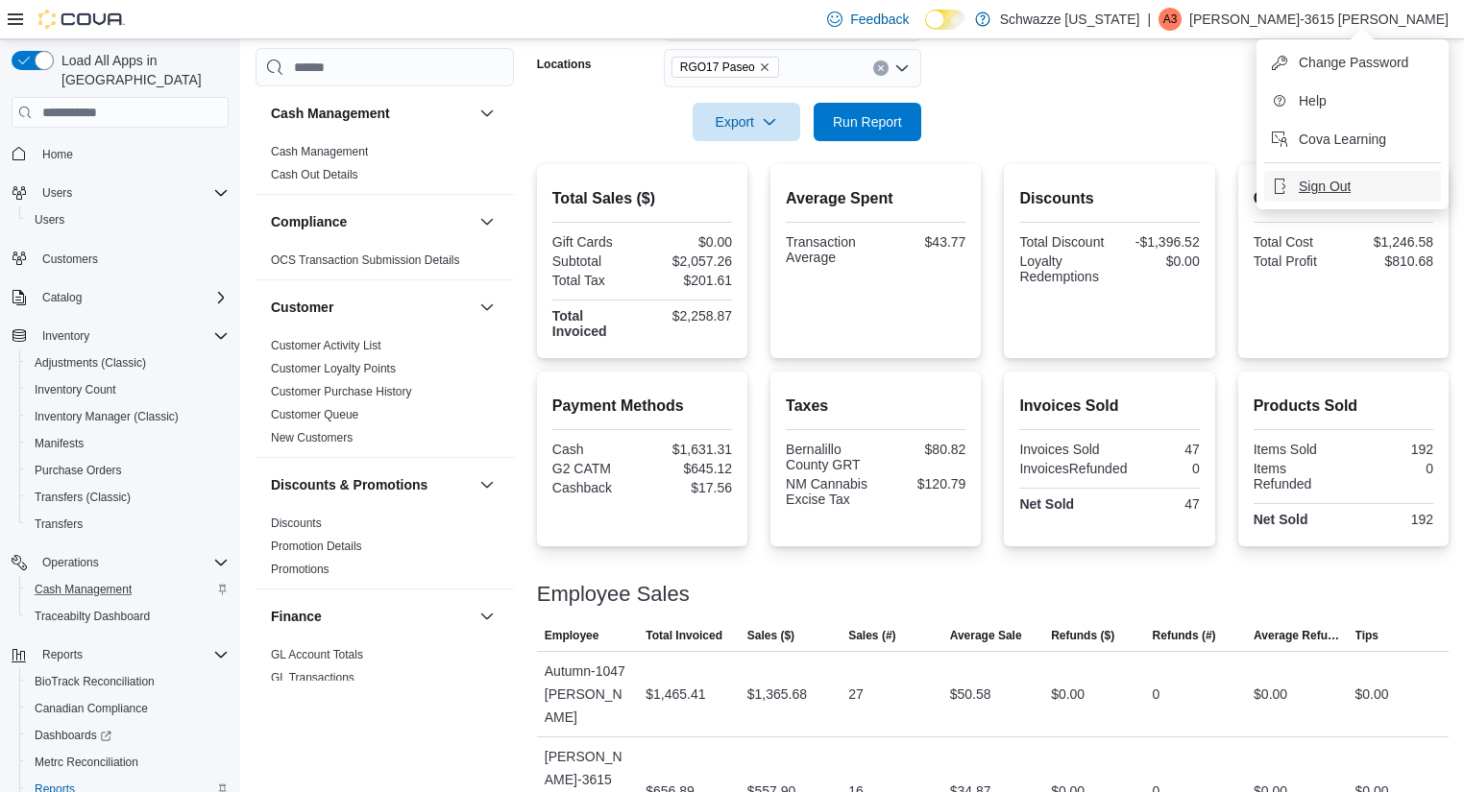
click at [1328, 190] on span "Sign Out" at bounding box center [1324, 186] width 52 height 19
